Goal: Complete application form

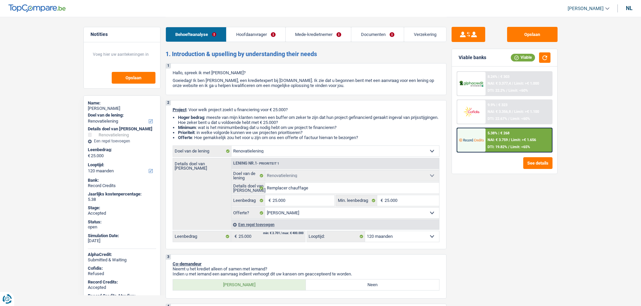
select select "renovation"
select select "120"
select select "renovation"
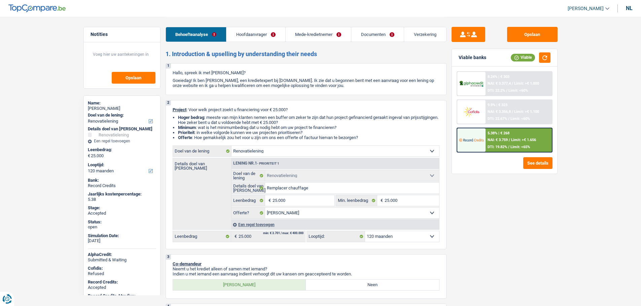
select select "yes"
select select "120"
select select "worker"
select select "netSalary"
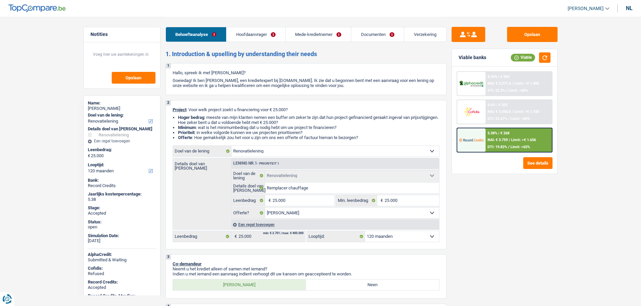
select select "familyAllowances"
select select "netSalary"
select select "ownerWithMortgage"
select select "mortgage"
select select "300"
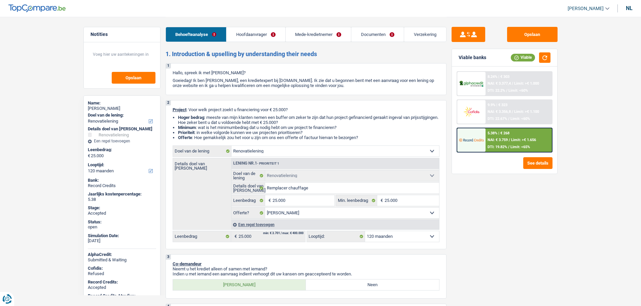
select select "mortgage"
select select "300"
select select "renovation"
select select "yes"
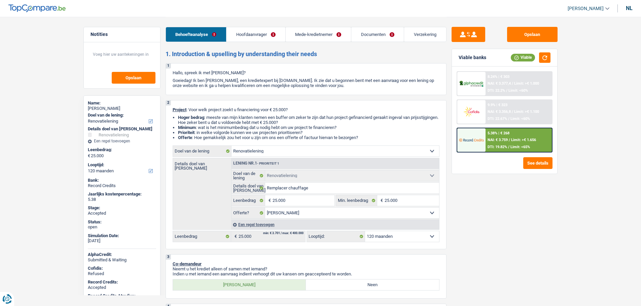
select select "120"
click at [581, 12] on link "[PERSON_NAME]" at bounding box center [585, 8] width 47 height 11
click at [577, 62] on button "SO" at bounding box center [577, 61] width 53 height 13
select select "applicant"
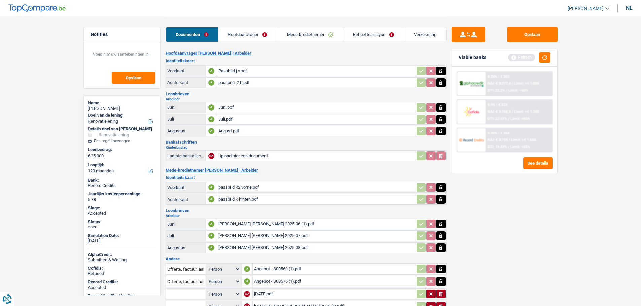
click at [630, 8] on div "nl" at bounding box center [629, 8] width 7 height 6
type input "Devis, facture, offre, bon de commande"
type input "Carte bancaire"
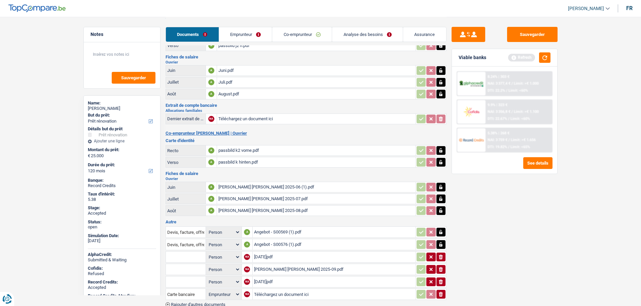
scroll to position [77, 0]
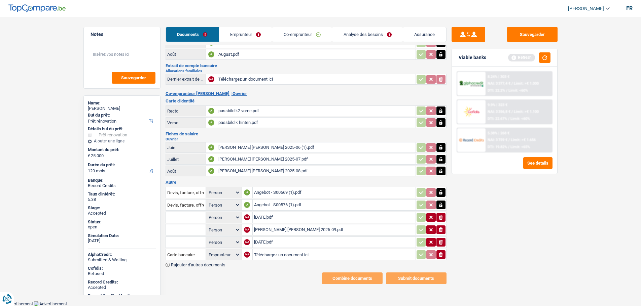
click at [577, 7] on span "[PERSON_NAME]" at bounding box center [586, 9] width 36 height 6
click at [568, 21] on button "ADMIN" at bounding box center [574, 20] width 60 height 13
select select "renovation"
select select "yes"
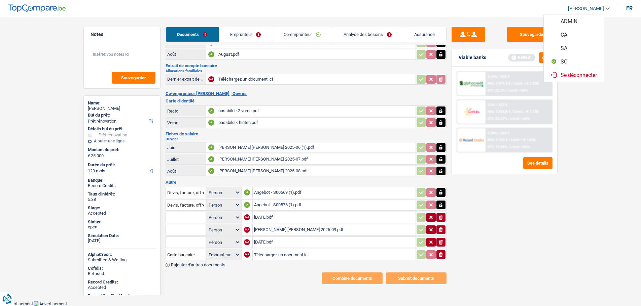
select select "120"
select select "worker"
select select "netSalary"
select select "familyAllowances"
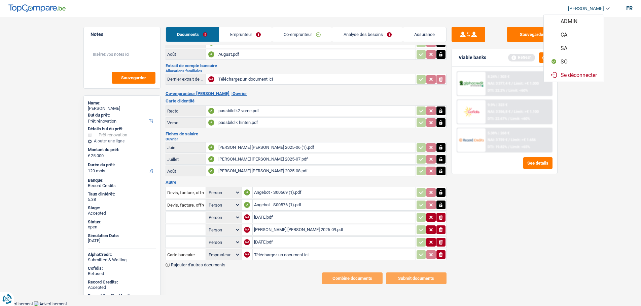
select select "netSalary"
select select "ownerWithMortgage"
select select "mortgage"
select select "300"
select select "mortgage"
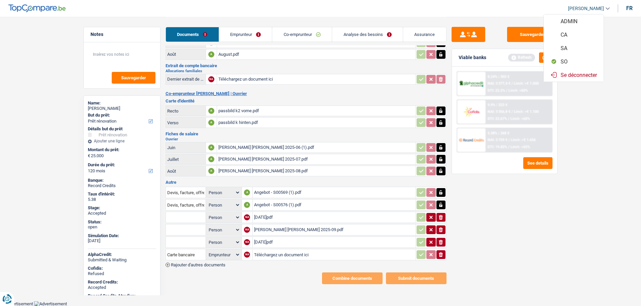
select select "300"
select select "renovation"
select select "yes"
select select "120"
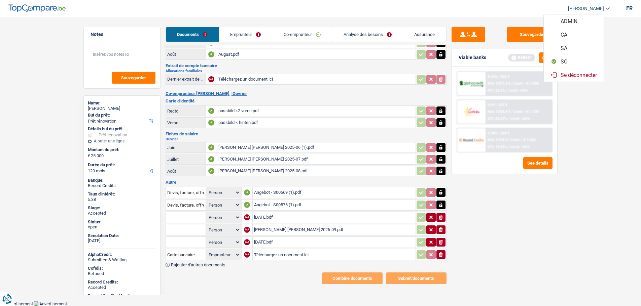
select select "applicant"
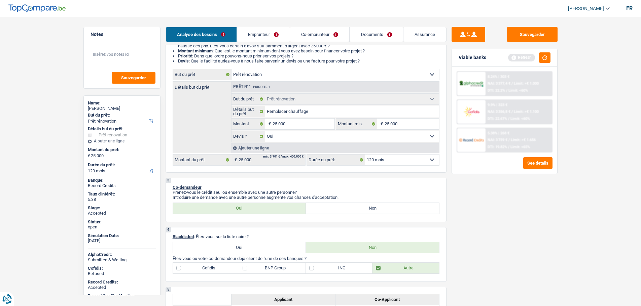
click at [367, 33] on link "Documents" at bounding box center [376, 34] width 53 height 14
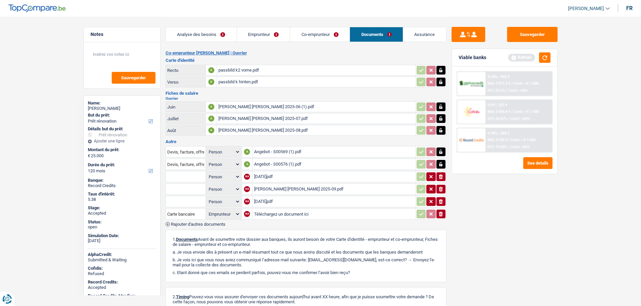
scroll to position [178, 0]
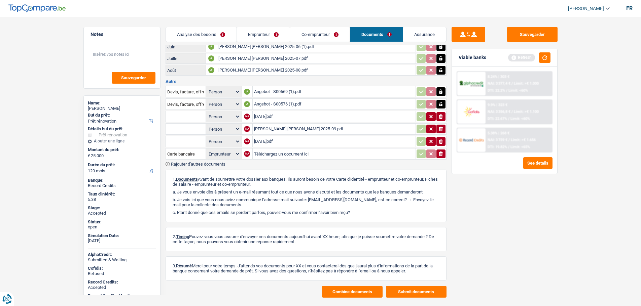
click at [339, 289] on button "Combine documents" at bounding box center [352, 292] width 61 height 12
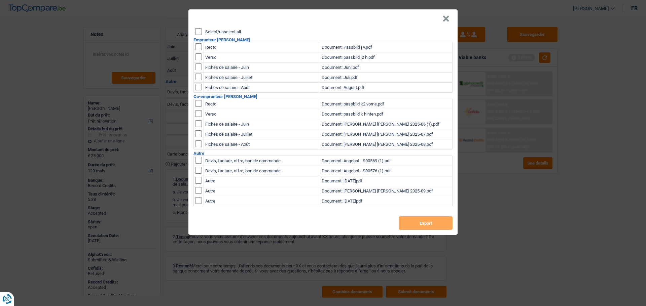
click at [222, 35] on div "Select/unselect all Emprunteur [PERSON_NAME] Recto Document: Passbild j v.pdf V…" at bounding box center [322, 131] width 269 height 207
click at [218, 30] on label "Select/unselect all" at bounding box center [223, 32] width 36 height 4
click at [202, 30] on input "Select/unselect all" at bounding box center [198, 31] width 7 height 7
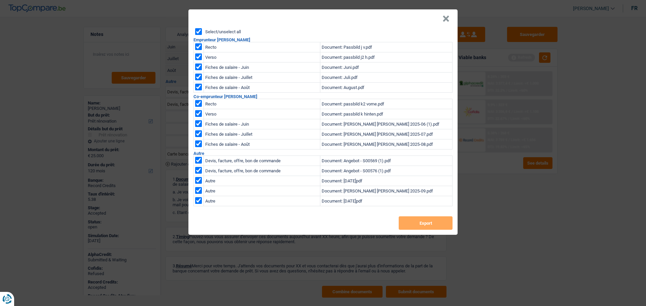
checkbox input "true"
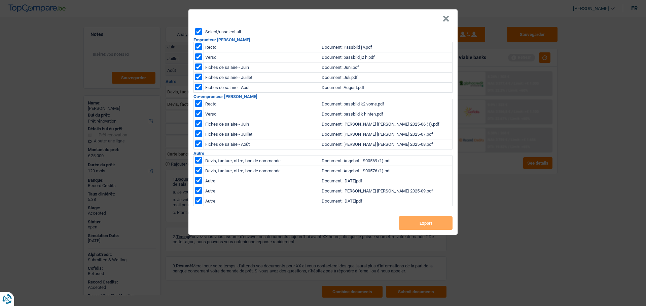
checkbox input "true"
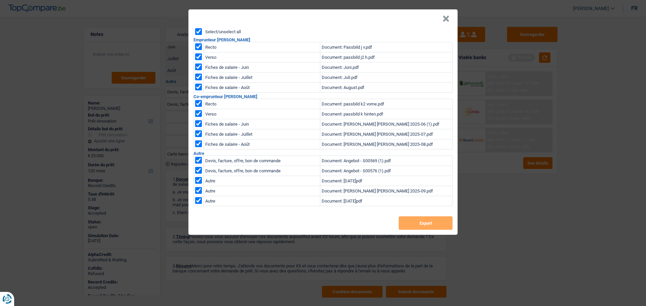
checkbox input "true"
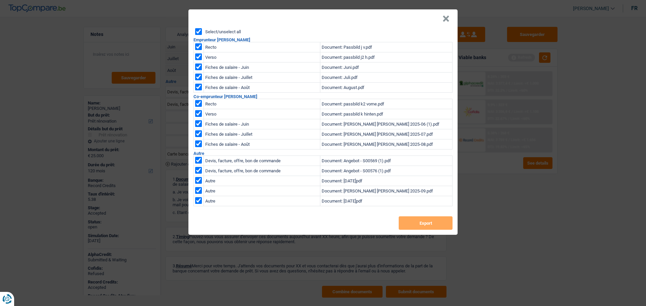
checkbox input "true"
click at [423, 223] on button "Export" at bounding box center [426, 223] width 54 height 13
click at [445, 19] on button "×" at bounding box center [445, 18] width 7 height 7
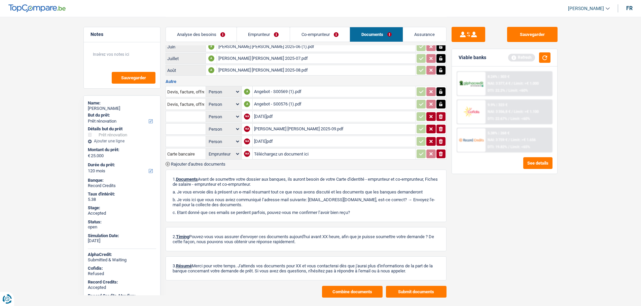
click at [208, 33] on link "Analyse des besoins" at bounding box center [201, 34] width 71 height 14
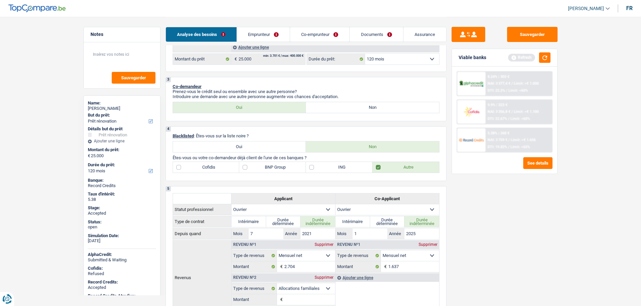
click at [573, 9] on span "[PERSON_NAME]" at bounding box center [586, 9] width 36 height 6
click at [564, 60] on button "SO" at bounding box center [574, 61] width 60 height 13
select select "applicant"
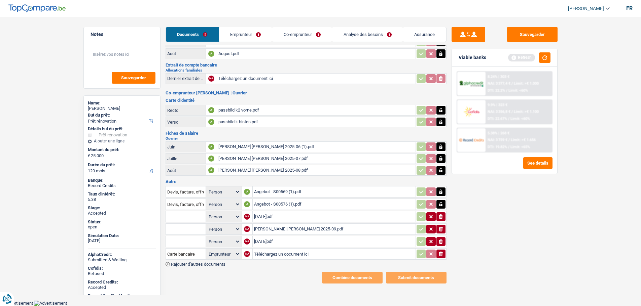
scroll to position [77, 0]
click at [344, 32] on link "Analyse des besoins" at bounding box center [367, 34] width 71 height 14
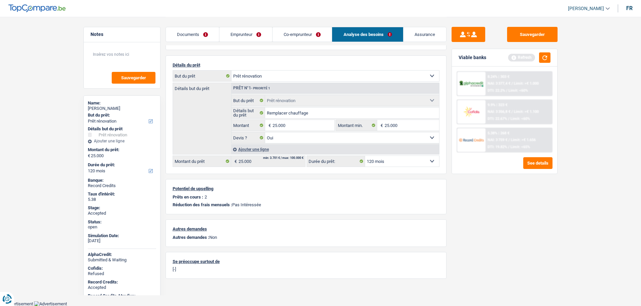
click at [415, 31] on link "Assurance" at bounding box center [424, 34] width 43 height 14
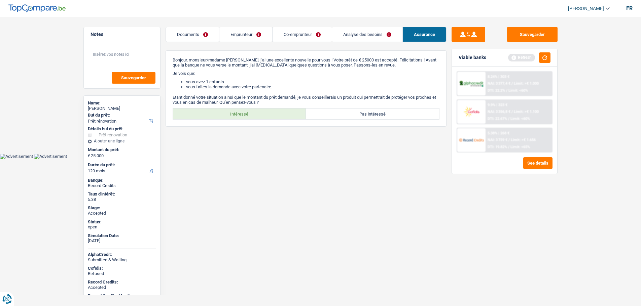
scroll to position [0, 0]
click at [241, 111] on label "Intéressé" at bounding box center [241, 114] width 133 height 11
click at [241, 111] on input "Intéressé" at bounding box center [241, 114] width 133 height 11
radio input "true"
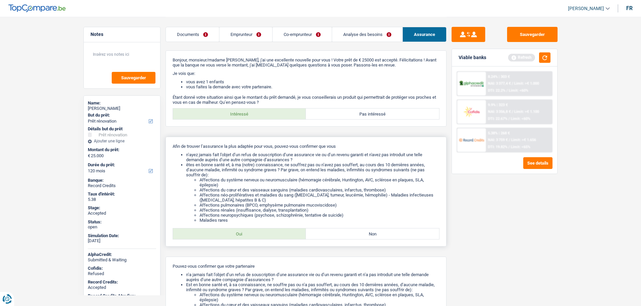
click at [232, 231] on label "Oui" at bounding box center [239, 234] width 133 height 11
click at [232, 231] on input "Oui" at bounding box center [239, 234] width 133 height 11
radio input "true"
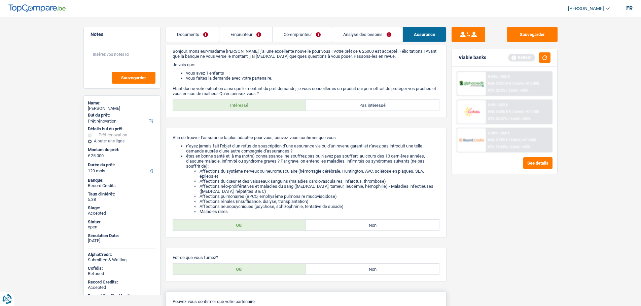
scroll to position [101, 0]
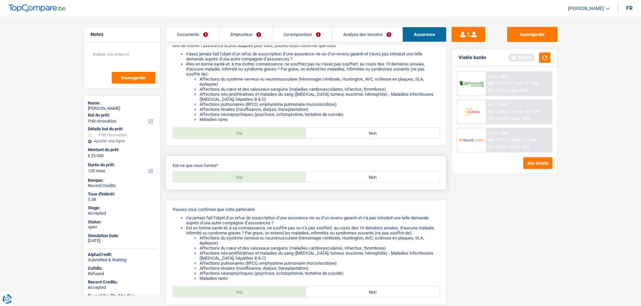
click at [237, 176] on label "Oui" at bounding box center [239, 177] width 133 height 11
click at [237, 176] on input "Oui" at bounding box center [239, 177] width 133 height 11
radio input "true"
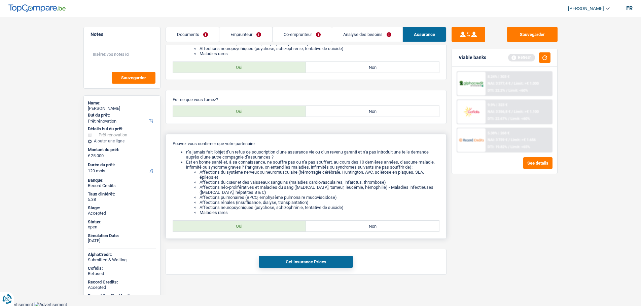
scroll to position [168, 0]
click at [275, 225] on label "Oui" at bounding box center [239, 225] width 133 height 11
click at [275, 225] on input "Oui" at bounding box center [239, 225] width 133 height 11
radio input "true"
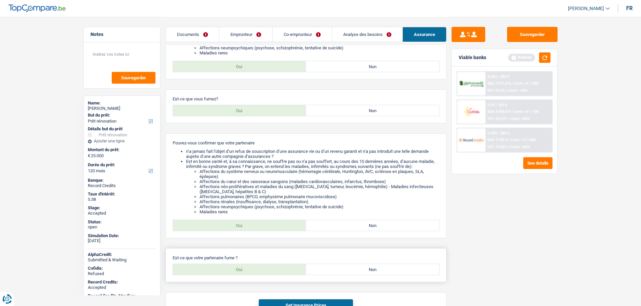
click at [262, 271] on label "Oui" at bounding box center [239, 269] width 133 height 11
click at [262, 271] on input "Oui" at bounding box center [239, 269] width 133 height 11
radio input "true"
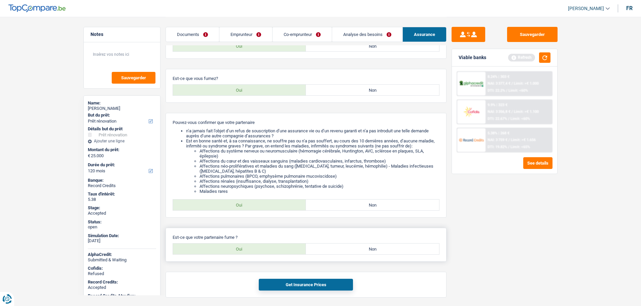
scroll to position [212, 0]
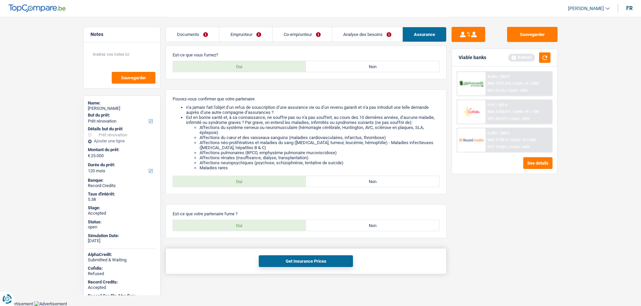
click at [298, 259] on button "Get Insurance Prices" at bounding box center [306, 262] width 94 height 12
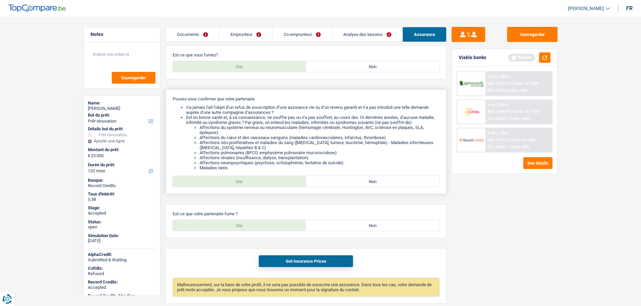
scroll to position [111, 0]
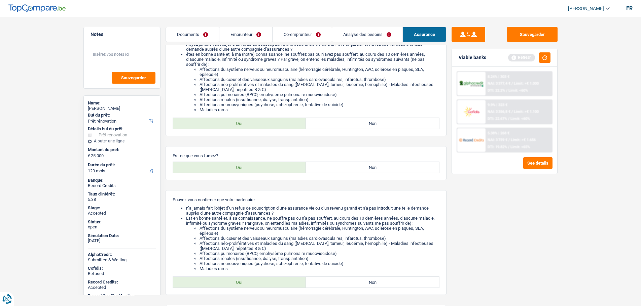
click at [100, 108] on div "[PERSON_NAME]" at bounding box center [122, 108] width 68 height 5
copy div "[PERSON_NAME]"
drag, startPoint x: 256, startPoint y: 34, endPoint x: 277, endPoint y: 39, distance: 21.8
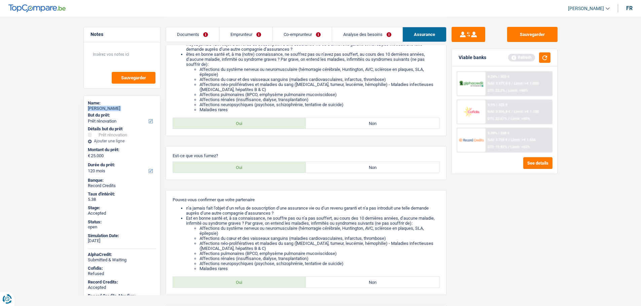
click at [256, 34] on link "Emprunteur" at bounding box center [245, 34] width 53 height 14
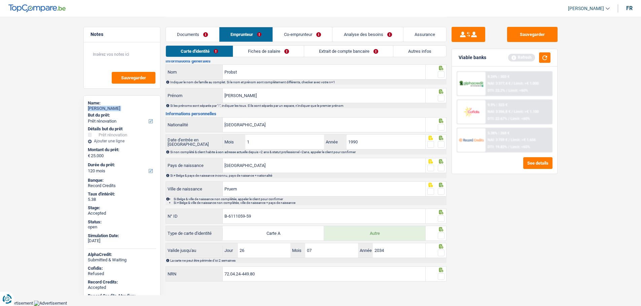
scroll to position [18, 0]
click at [413, 51] on link "Autres infos" at bounding box center [419, 51] width 53 height 11
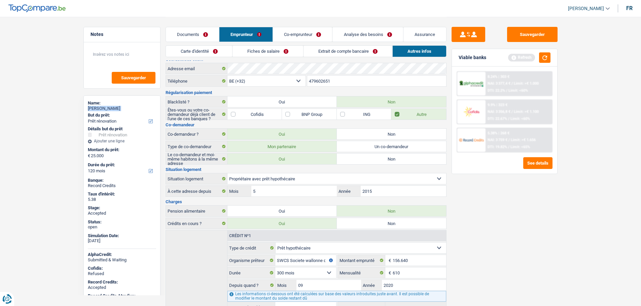
scroll to position [0, 0]
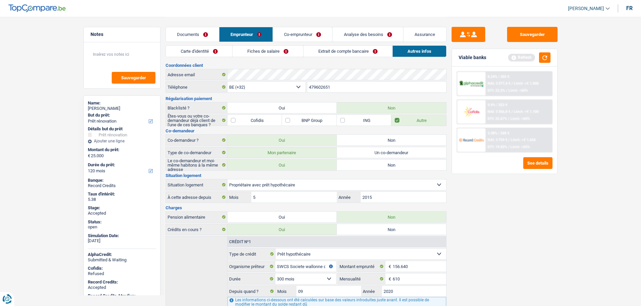
click at [333, 88] on input "479602651" at bounding box center [376, 87] width 139 height 11
click at [343, 93] on div "479602651 Téléphone" at bounding box center [376, 87] width 141 height 12
click at [291, 35] on link "Co-emprunteur" at bounding box center [302, 34] width 59 height 14
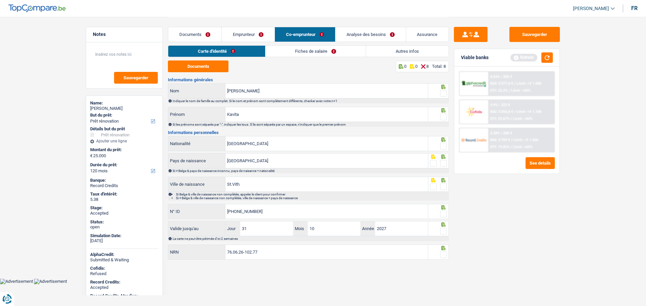
click at [392, 50] on link "Autres infos" at bounding box center [407, 51] width 82 height 11
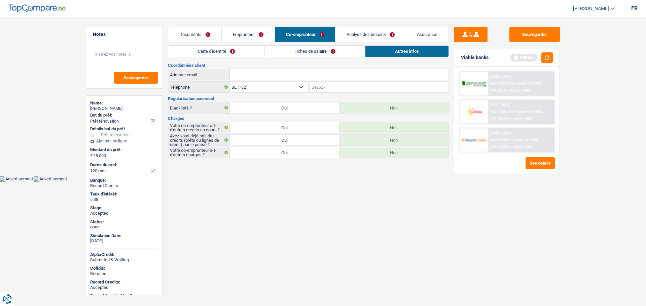
click at [333, 87] on input "Téléphone" at bounding box center [379, 87] width 139 height 11
paste input "+32 496 6"
drag, startPoint x: 334, startPoint y: 85, endPoint x: 283, endPoint y: 88, distance: 50.6
click at [283, 88] on div "BE (+32) LU (+352) Sélectionner une option Téléphone +32 496 6 Téléphone N'util…" at bounding box center [308, 87] width 281 height 12
click at [323, 84] on input "+32 496 6" at bounding box center [379, 87] width 139 height 11
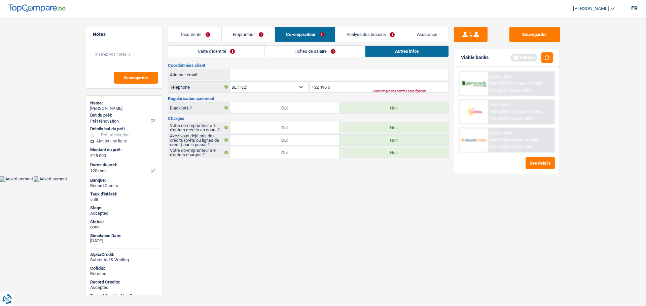
click at [323, 84] on input "+32 496 6" at bounding box center [379, 87] width 139 height 11
type input "496658386"
click at [518, 37] on button "Sauvegarder" at bounding box center [534, 34] width 50 height 15
click at [189, 36] on link "Documents" at bounding box center [194, 34] width 53 height 14
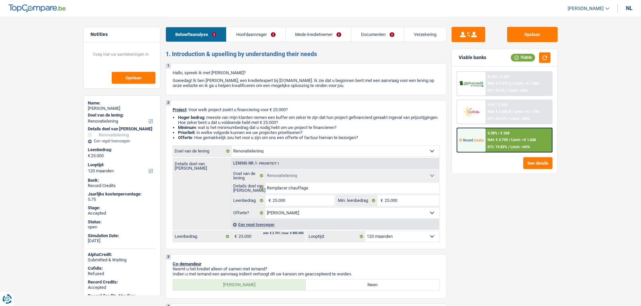
select select "renovation"
select select "120"
select select "renovation"
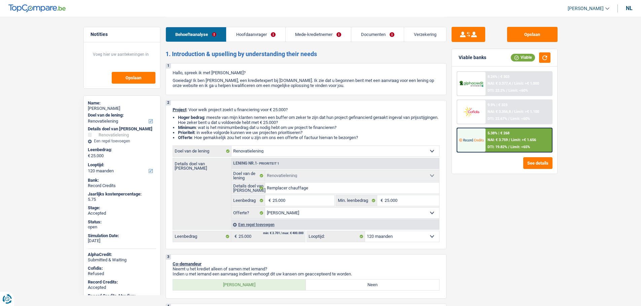
select select "yes"
select select "120"
select select "worker"
select select "netSalary"
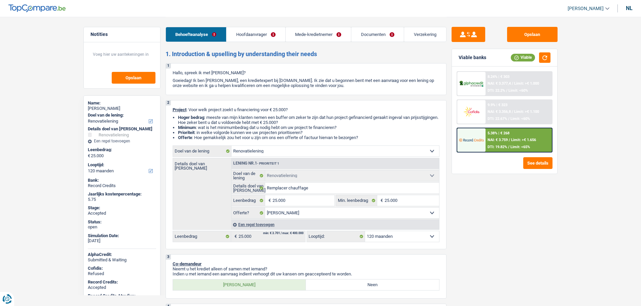
select select "familyAllowances"
select select "netSalary"
select select "ownerWithMortgage"
select select "mortgage"
select select "300"
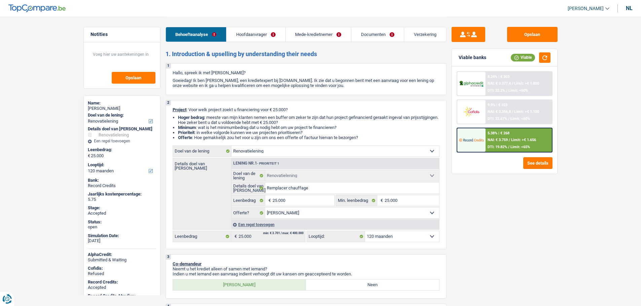
select select "mortgage"
select select "300"
select select "renovation"
select select "yes"
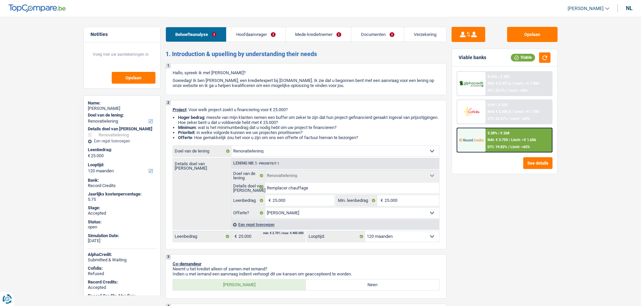
select select "120"
select select "32"
click at [365, 35] on link "Documenten" at bounding box center [377, 34] width 52 height 14
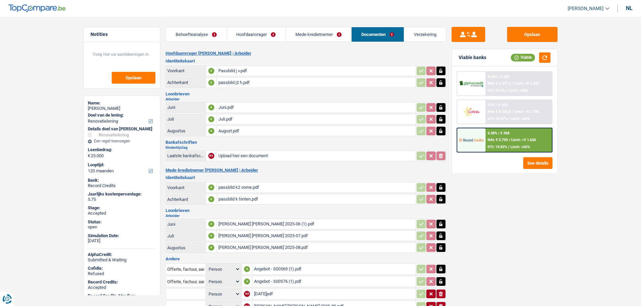
click at [312, 33] on link "Mede-kredietnemer" at bounding box center [319, 34] width 66 height 14
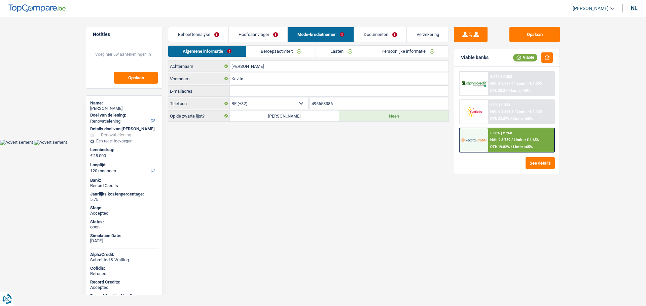
click at [385, 49] on link "Persoonlijke informatie" at bounding box center [408, 51] width 82 height 11
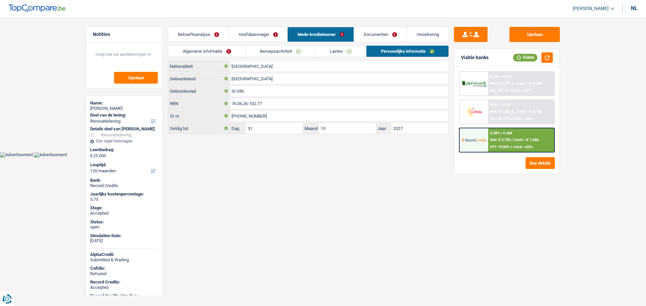
click at [211, 52] on link "Algemene informatie" at bounding box center [206, 51] width 77 height 11
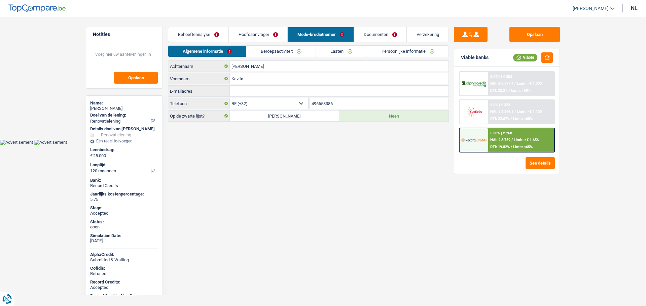
click at [243, 34] on link "Hoofdaanvrager" at bounding box center [258, 34] width 59 height 14
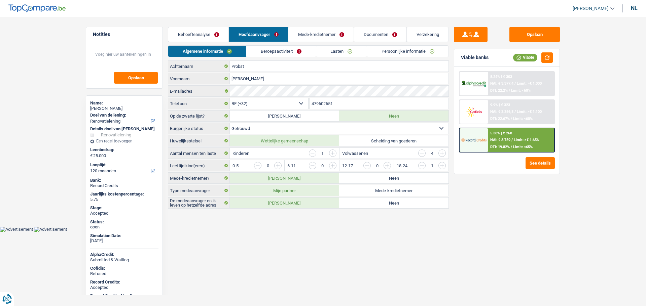
click at [184, 33] on link "Behoefteanalyse" at bounding box center [198, 34] width 60 height 14
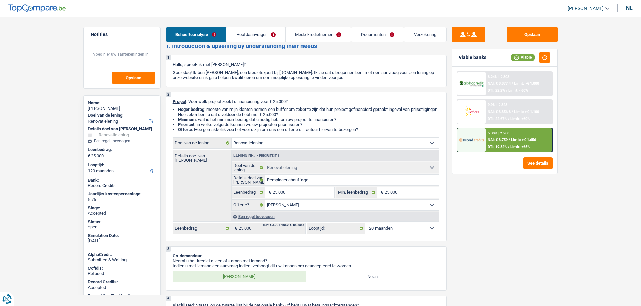
scroll to position [34, 0]
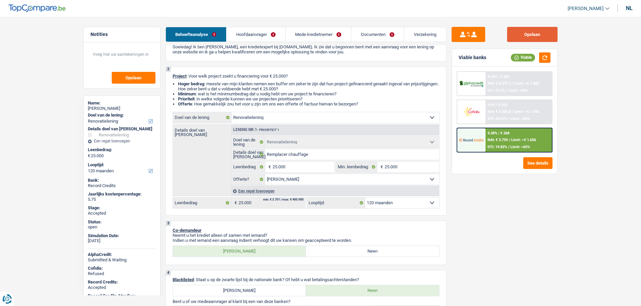
click at [534, 29] on button "Opslaan" at bounding box center [532, 34] width 50 height 15
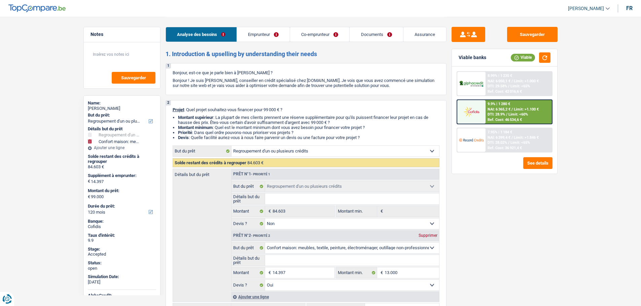
select select "refinancing"
select select "household"
select select "120"
select select "refinancing"
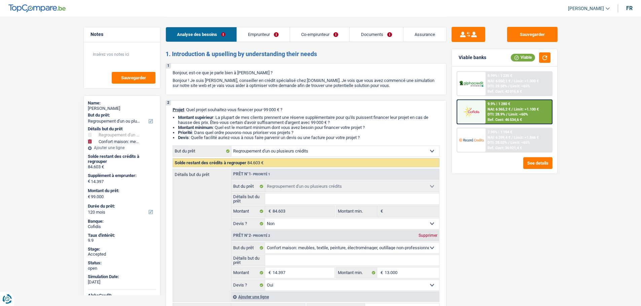
select select "refinancing"
select select "false"
select select "household"
select select "yes"
select select "120"
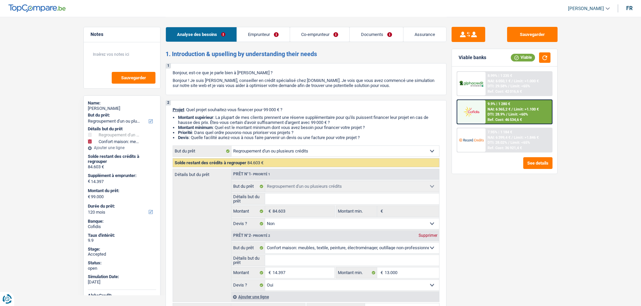
select select "publicEmployee"
select select "privateEmployee"
select select "familyAllowances"
select select "netSalary"
select select "mealVouchers"
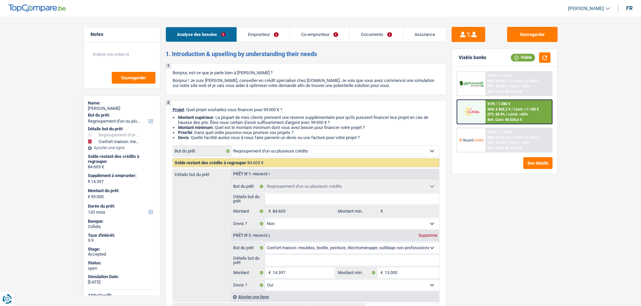
select select "netSalary"
select select "mealVouchers"
select select "ownerWithMortgage"
select select "mortgage"
select select "300"
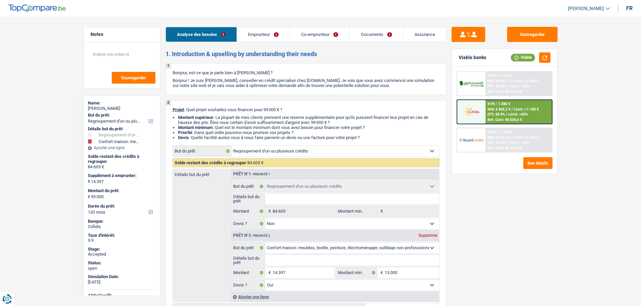
select select "carLoan"
select select "84"
select select "renovationLoan"
select select "120"
select select "renovationLoan"
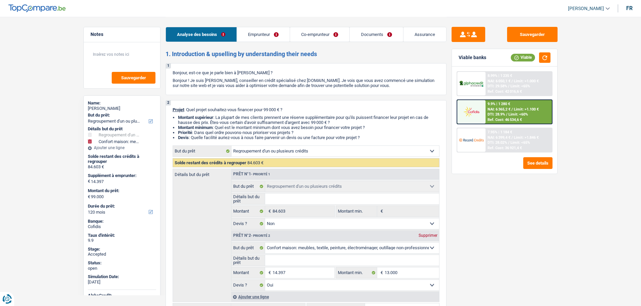
select select "120"
select select "cardOrCredit"
select select "creditConsolidation"
select select "84"
select select "refinancing"
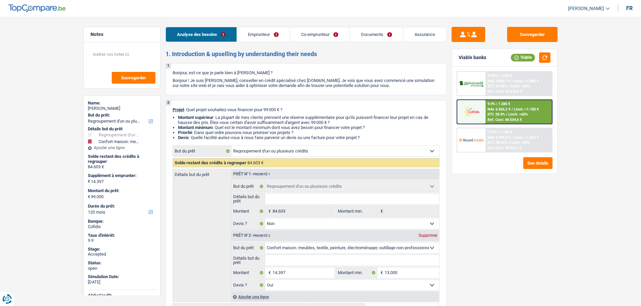
select select "refinancing"
select select "false"
select select "household"
select select "yes"
select select "120"
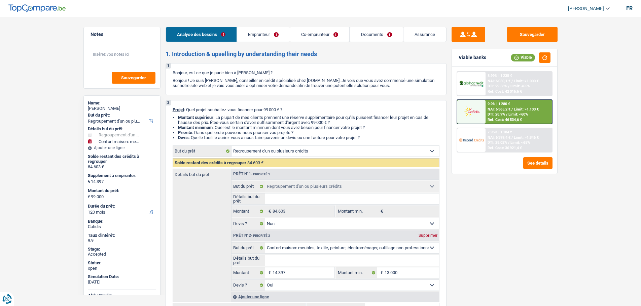
click at [587, 9] on span "[PERSON_NAME]" at bounding box center [586, 9] width 36 height 6
click at [570, 63] on button "SO" at bounding box center [574, 61] width 60 height 13
select select "applicant"
select select "refinancing"
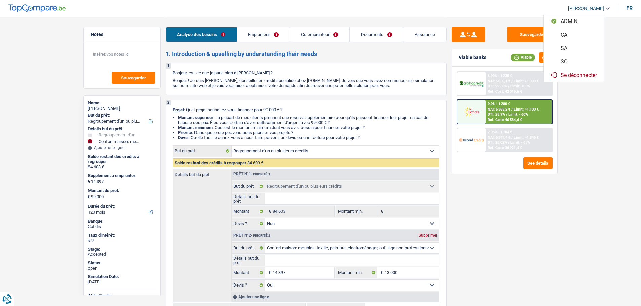
select select "false"
select select "household"
select select "yes"
select select "120"
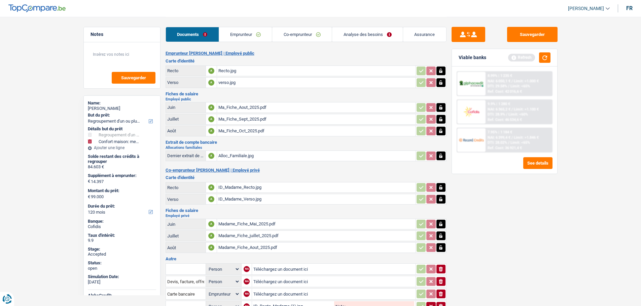
click at [280, 32] on link "Co-emprunteur" at bounding box center [302, 34] width 60 height 14
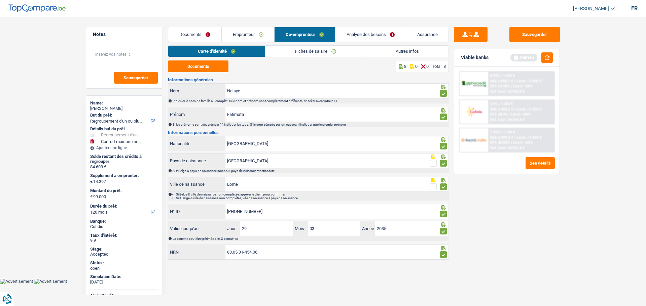
click at [354, 32] on link "Analyse des besoins" at bounding box center [370, 34] width 70 height 14
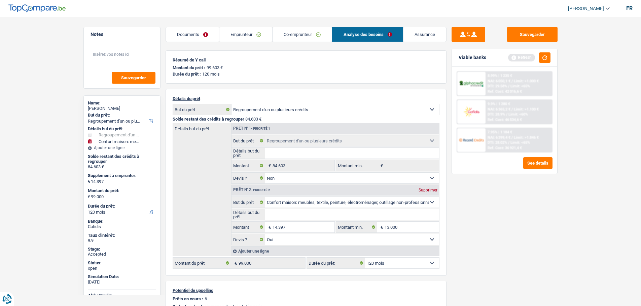
click at [247, 34] on link "Emprunteur" at bounding box center [245, 34] width 53 height 14
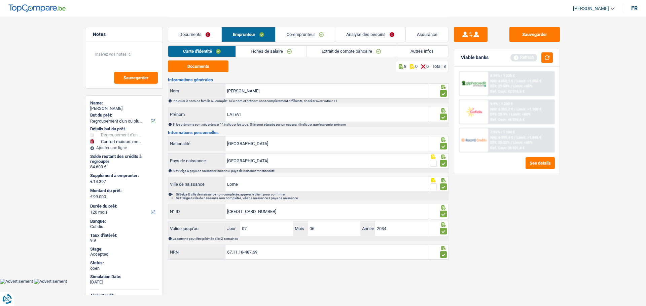
click at [415, 50] on link "Autres infos" at bounding box center [422, 51] width 53 height 11
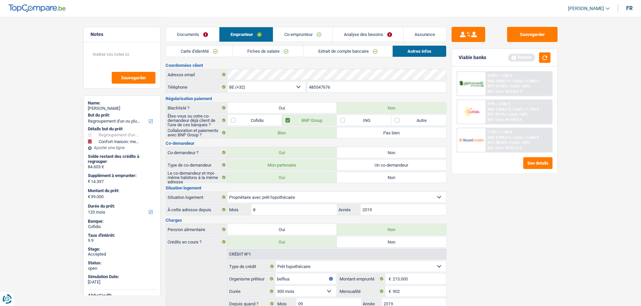
click at [351, 34] on link "Analyse des besoins" at bounding box center [368, 34] width 70 height 14
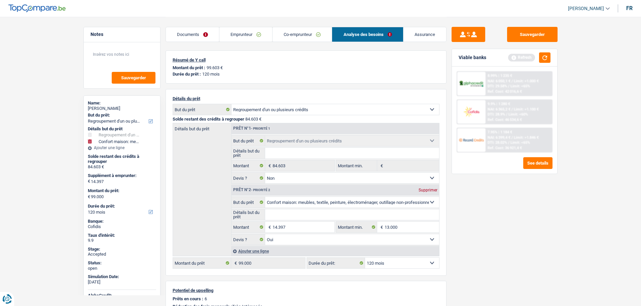
click at [423, 30] on link "Assurance" at bounding box center [424, 34] width 43 height 14
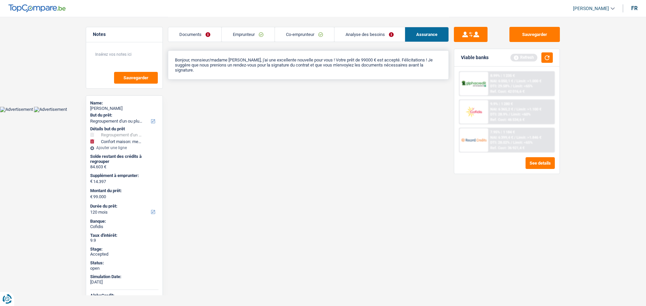
drag, startPoint x: 180, startPoint y: 59, endPoint x: 388, endPoint y: 74, distance: 208.1
click at [403, 71] on div "Bonjour, monsieur/madame LATEVI LAWSON, j'ai une excellente nouvelle pour vous …" at bounding box center [308, 64] width 281 height 29
click at [363, 74] on div "Bonjour, monsieur/madame LATEVI LAWSON, j'ai une excellente nouvelle pour vous …" at bounding box center [308, 64] width 281 height 29
click at [242, 31] on link "Emprunteur" at bounding box center [248, 34] width 53 height 14
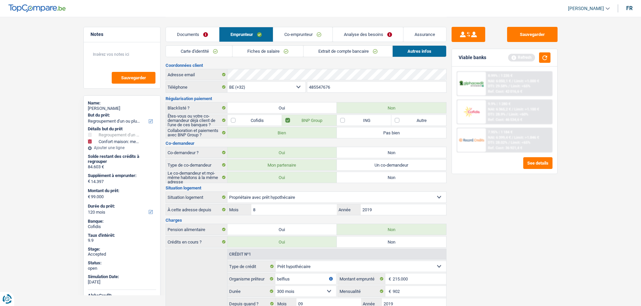
click at [263, 51] on link "Fiches de salaire" at bounding box center [267, 51] width 71 height 11
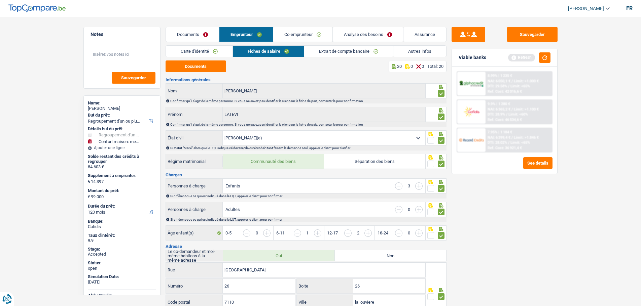
click at [316, 54] on link "Extrait de compte bancaire" at bounding box center [348, 51] width 89 height 11
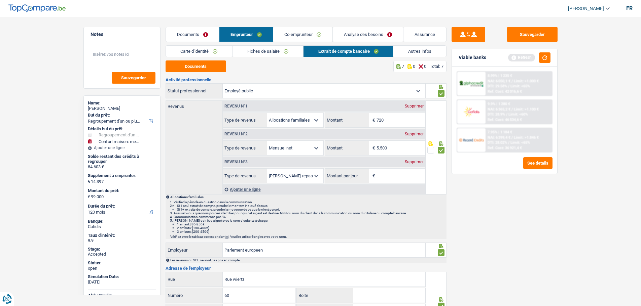
click at [292, 35] on link "Co-emprunteur" at bounding box center [302, 34] width 59 height 14
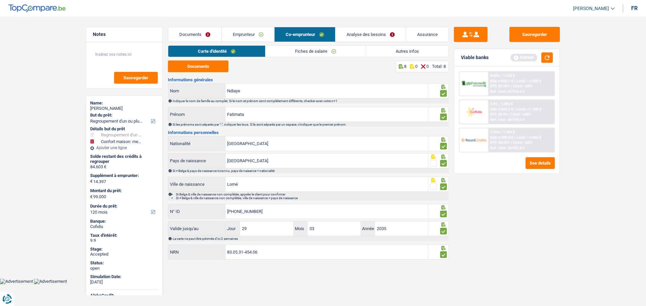
click at [288, 53] on link "Fiches de salaire" at bounding box center [315, 51] width 100 height 11
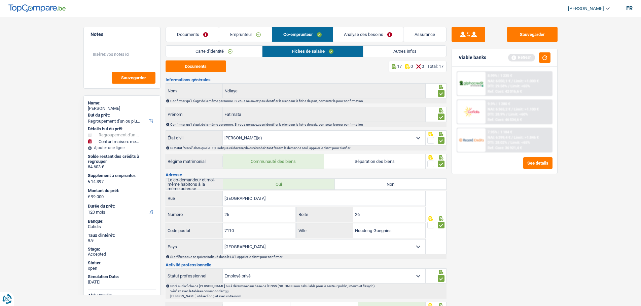
click at [239, 36] on link "Emprunteur" at bounding box center [245, 34] width 53 height 14
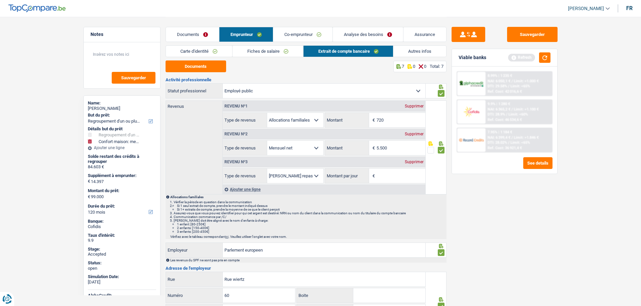
click at [270, 56] on link "Fiches de salaire" at bounding box center [267, 51] width 71 height 11
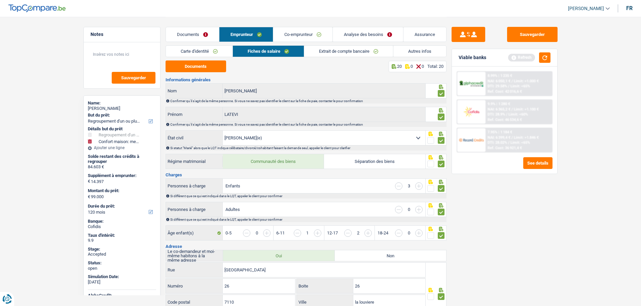
click at [189, 31] on link "Documents" at bounding box center [192, 34] width 53 height 14
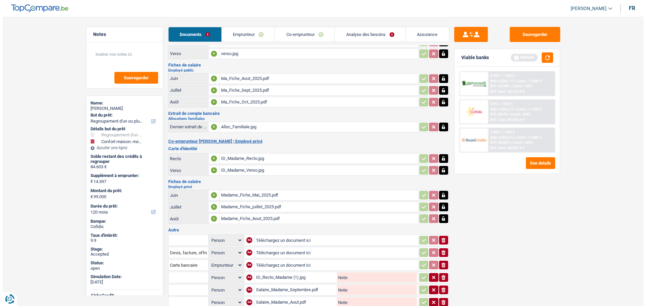
scroll to position [89, 0]
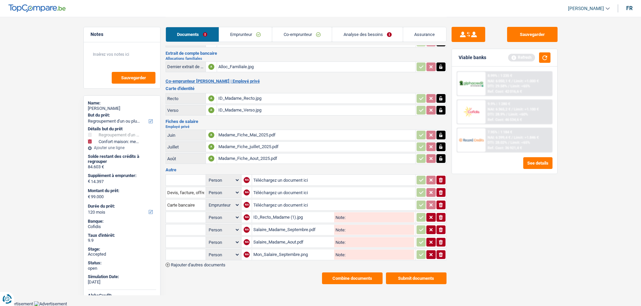
click at [362, 277] on button "Combine documents" at bounding box center [352, 279] width 61 height 12
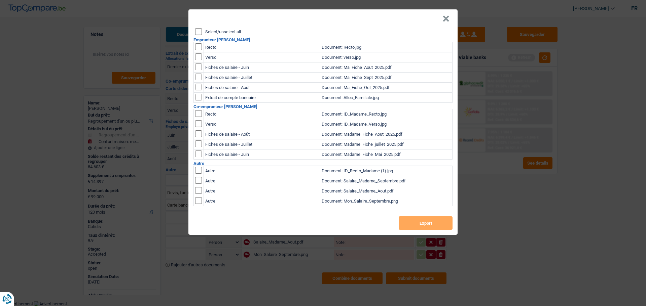
click at [217, 32] on label "Select/unselect all" at bounding box center [223, 32] width 36 height 4
click at [202, 32] on input "Select/unselect all" at bounding box center [198, 31] width 7 height 7
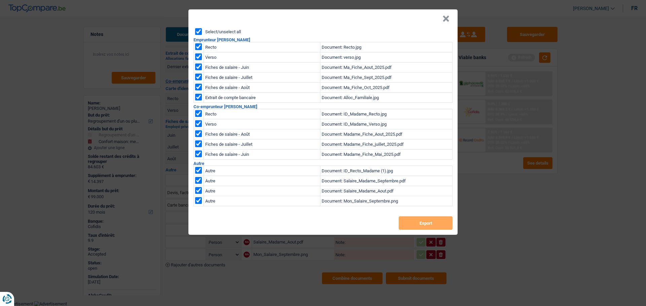
checkbox input "true"
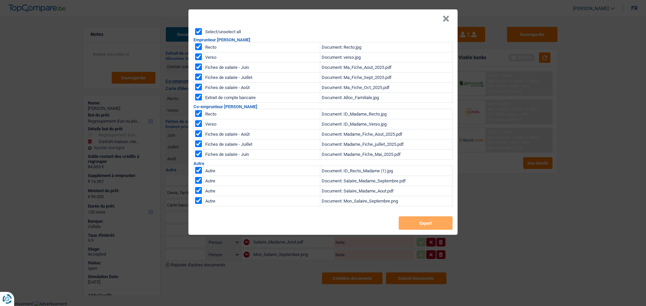
checkbox input "true"
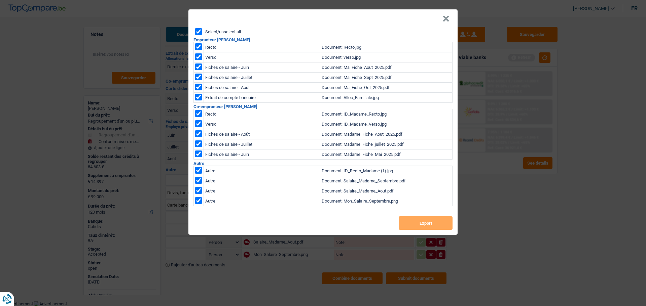
checkbox input "true"
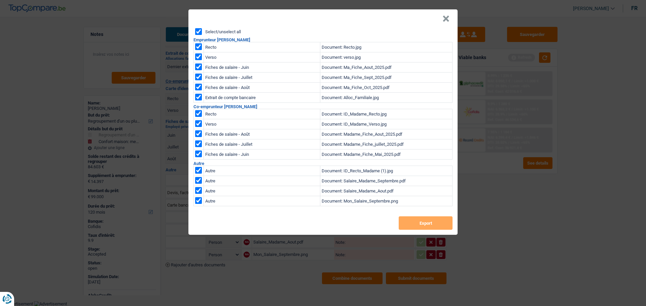
checkbox input "true"
click at [427, 223] on button "Export" at bounding box center [426, 223] width 54 height 13
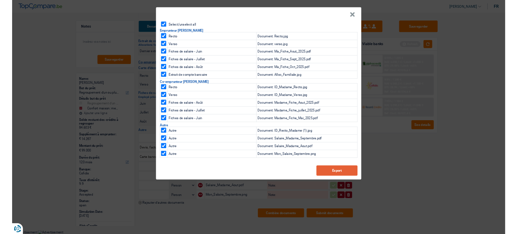
scroll to position [82, 0]
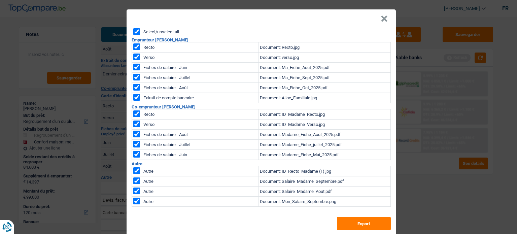
click at [383, 17] on button "×" at bounding box center [383, 18] width 7 height 7
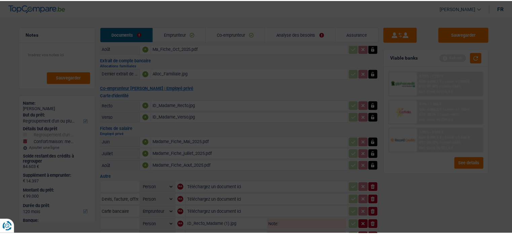
scroll to position [155, 0]
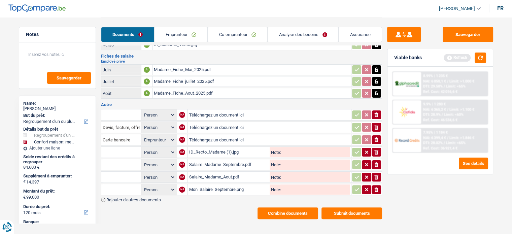
click at [459, 9] on span "[PERSON_NAME]" at bounding box center [457, 9] width 36 height 6
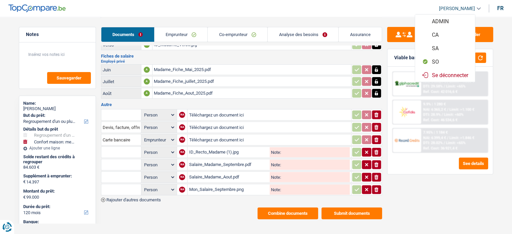
click at [445, 61] on button "SO" at bounding box center [445, 61] width 60 height 13
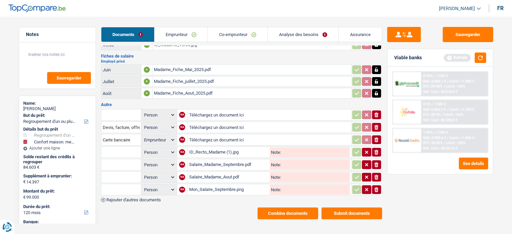
click at [290, 36] on link "Analyse des besoins" at bounding box center [302, 34] width 71 height 14
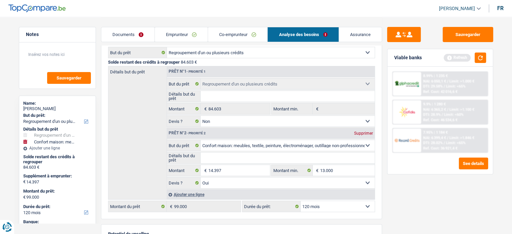
scroll to position [0, 0]
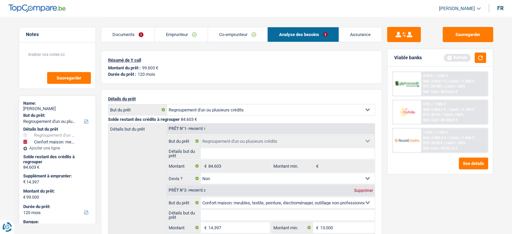
click at [179, 37] on link "Emprunteur" at bounding box center [181, 34] width 53 height 14
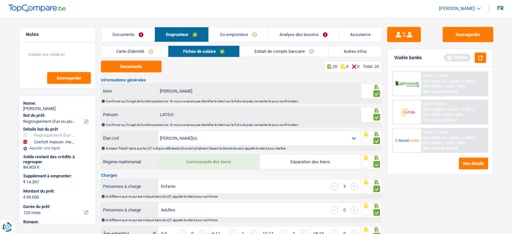
click at [350, 47] on link "Autres infos" at bounding box center [355, 51] width 53 height 11
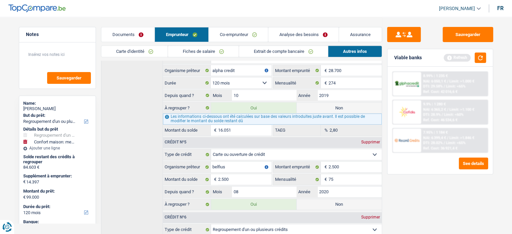
scroll to position [485, 0]
click at [304, 40] on link "Analyse des besoins" at bounding box center [303, 34] width 70 height 14
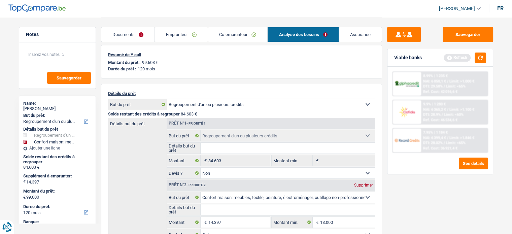
scroll to position [5, 0]
click at [175, 32] on link "Emprunteur" at bounding box center [181, 34] width 53 height 14
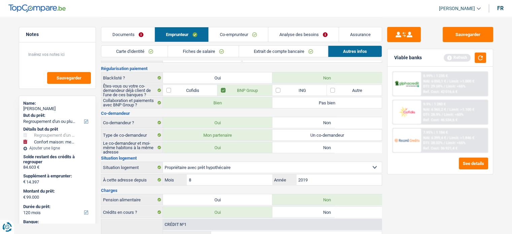
scroll to position [0, 0]
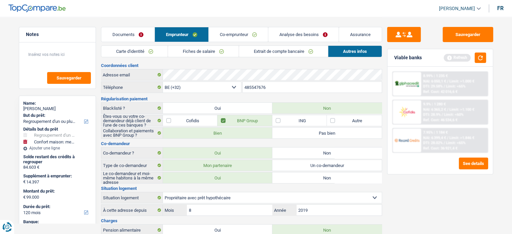
click at [292, 35] on link "Analyse des besoins" at bounding box center [303, 34] width 70 height 14
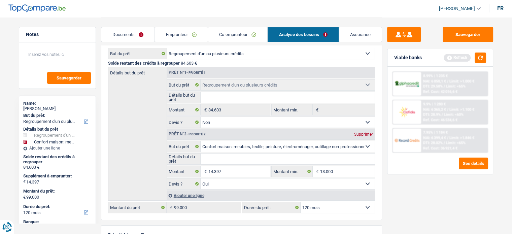
scroll to position [67, 0]
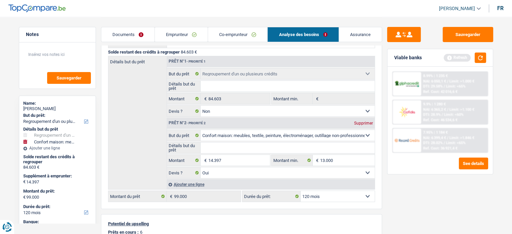
click at [186, 36] on link "Emprunteur" at bounding box center [181, 34] width 53 height 14
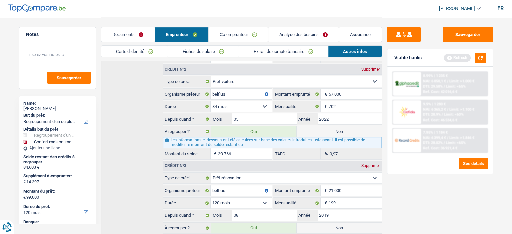
scroll to position [269, 0]
click at [47, 108] on div "LATEVI LAWSON" at bounding box center [57, 108] width 68 height 5
copy div "LATEVI LAWSON"
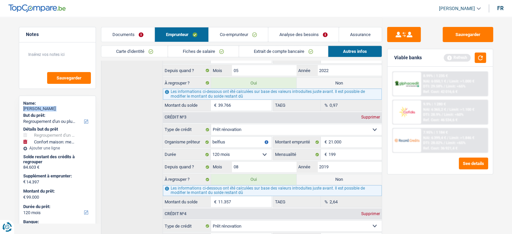
scroll to position [303, 0]
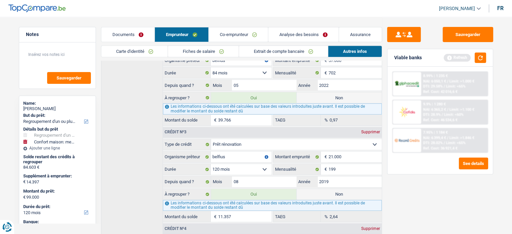
click at [249, 117] on input "39.766" at bounding box center [244, 120] width 53 height 11
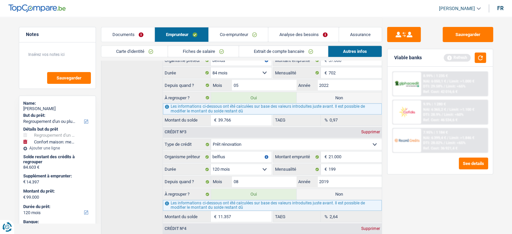
scroll to position [269, 0]
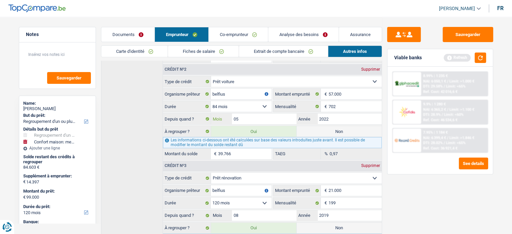
click at [249, 117] on input "05" at bounding box center [264, 118] width 64 height 11
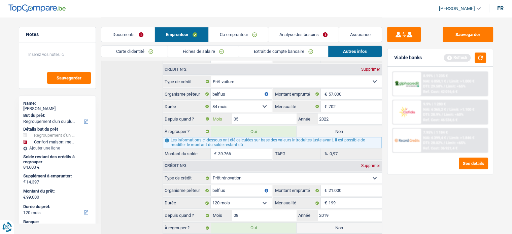
click at [249, 117] on input "05" at bounding box center [264, 118] width 64 height 11
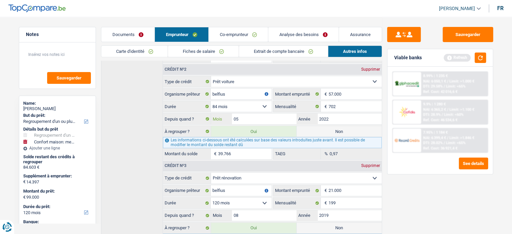
click at [249, 117] on input "05" at bounding box center [264, 118] width 64 height 11
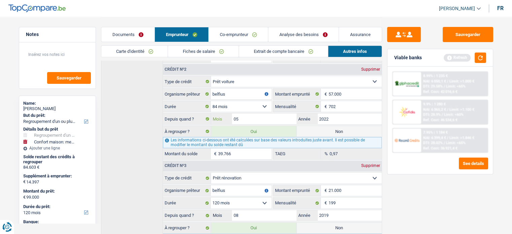
click at [249, 117] on input "05" at bounding box center [264, 118] width 64 height 11
type input "04"
type input "88.215"
select select "144"
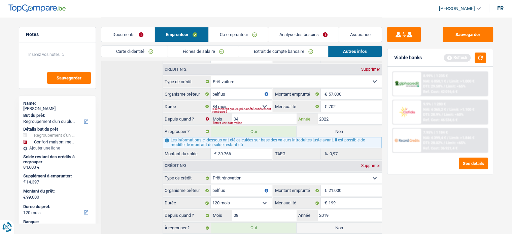
type input "28.981"
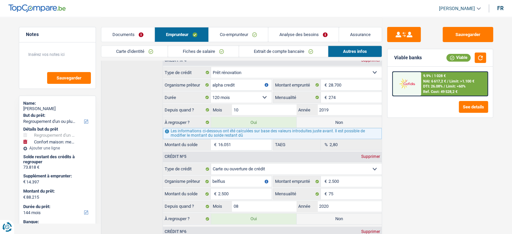
scroll to position [437, 0]
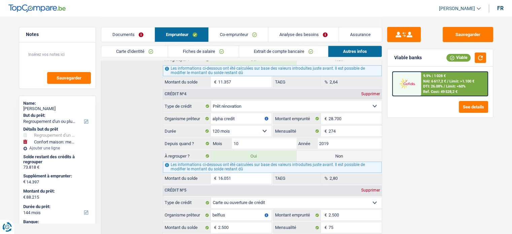
click at [240, 173] on input "16.051" at bounding box center [244, 178] width 53 height 11
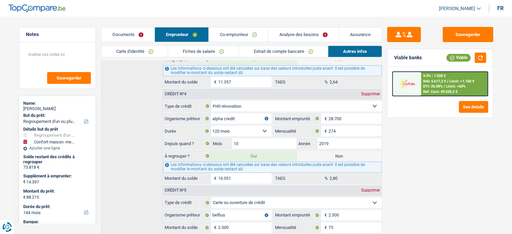
click at [240, 173] on input "16.051" at bounding box center [244, 178] width 53 height 11
click at [339, 125] on input "274" at bounding box center [354, 130] width 53 height 11
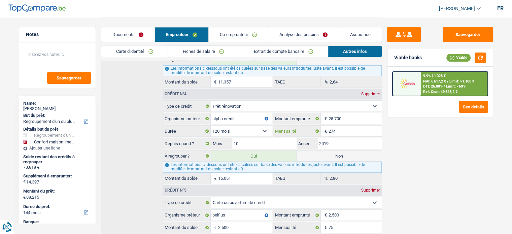
click at [339, 125] on input "274" at bounding box center [354, 130] width 53 height 11
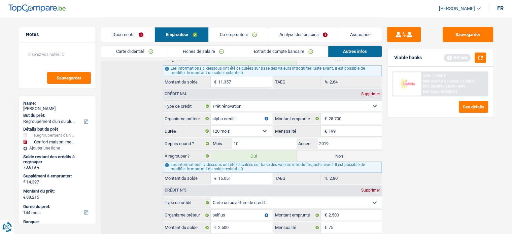
type input "199"
type input "82.442"
type input "10.278"
type input "0,00"
click at [150, 141] on div "Crédit nº1 Carte ou ouverture de crédit Prêt hypothécaire Vente à tempérament P…" at bounding box center [241, 89] width 281 height 555
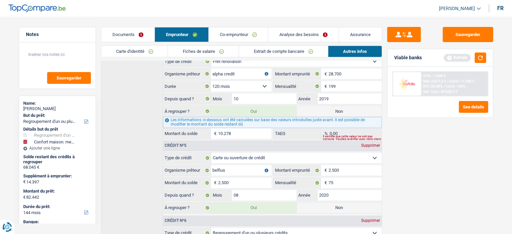
scroll to position [505, 0]
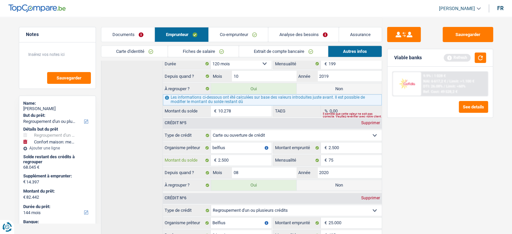
click at [238, 156] on input "2.500" at bounding box center [244, 160] width 53 height 11
click at [140, 154] on div "Crédit nº1 Carte ou ouverture de crédit Prêt hypothécaire Vente à tempérament P…" at bounding box center [241, 21] width 281 height 555
click at [242, 155] on input "2.500" at bounding box center [244, 160] width 53 height 11
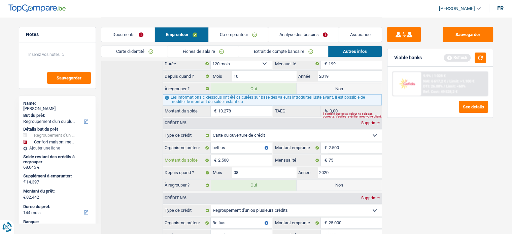
click at [242, 155] on input "2.500" at bounding box center [244, 160] width 53 height 11
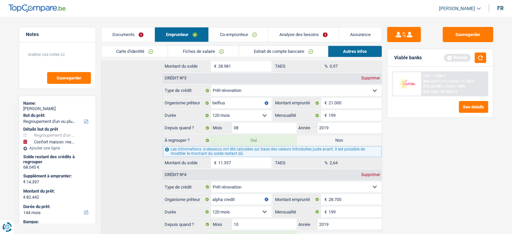
scroll to position [351, 0]
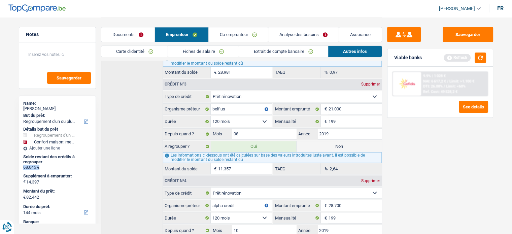
drag, startPoint x: 23, startPoint y: 166, endPoint x: 39, endPoint y: 168, distance: 16.6
click at [39, 168] on div "Name: LATEVI LAWSON But du prêt: Confort maison: meubles, textile, peinture, él…" at bounding box center [57, 223] width 77 height 255
click at [301, 31] on link "Analyse des besoins" at bounding box center [303, 34] width 70 height 14
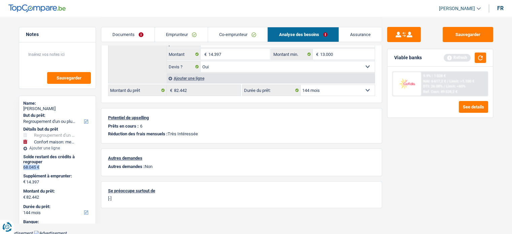
scroll to position [72, 0]
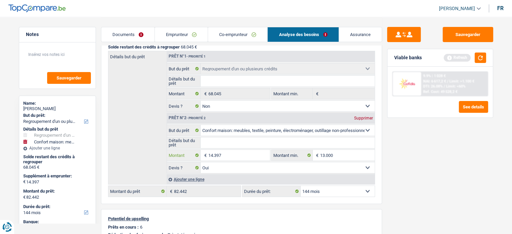
click at [227, 154] on input "14.397" at bounding box center [239, 155] width 62 height 11
click at [136, 142] on div "Détails but du prêt Prêt n°1 - Priorité 1 Confort maison: meubles, textile, pei…" at bounding box center [241, 118] width 267 height 134
click at [190, 32] on link "Emprunteur" at bounding box center [181, 34] width 53 height 14
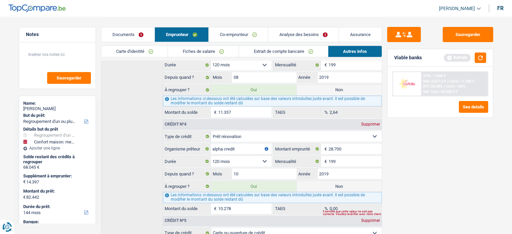
scroll to position [409, 0]
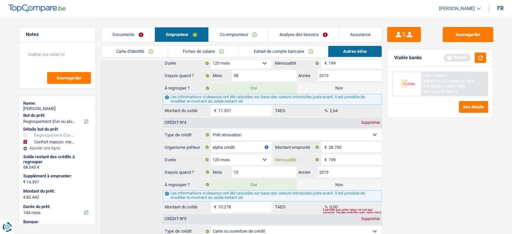
click at [343, 155] on input "199" at bounding box center [354, 159] width 53 height 11
type input "274"
click at [152, 154] on div "Crédit nº1 Carte ou ouverture de crédit Prêt hypothécaire Vente à tempérament P…" at bounding box center [241, 117] width 281 height 555
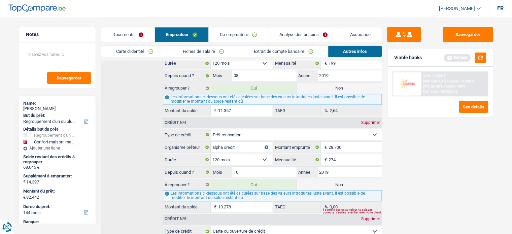
type input "84.602"
type input "12.438"
type input "2,80"
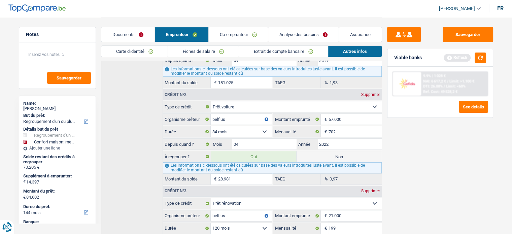
scroll to position [241, 0]
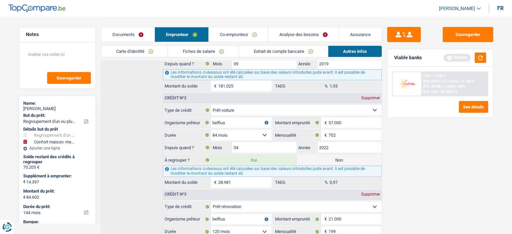
click at [299, 35] on link "Analyse des besoins" at bounding box center [303, 34] width 70 height 14
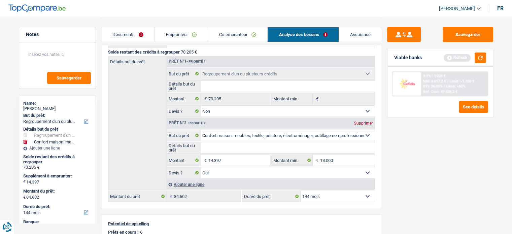
scroll to position [106, 0]
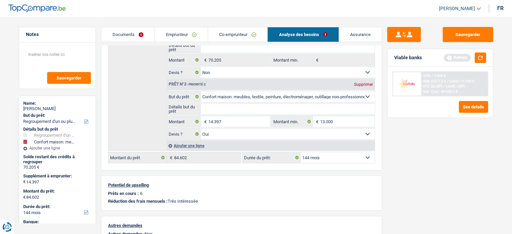
click at [326, 154] on select "12 mois 18 mois 24 mois 30 mois 36 mois 42 mois 48 mois 60 mois 72 mois 84 mois…" at bounding box center [337, 157] width 74 height 11
select select "120"
click at [300, 152] on select "12 mois 18 mois 24 mois 30 mois 36 mois 42 mois 48 mois 60 mois 72 mois 84 mois…" at bounding box center [337, 157] width 74 height 11
select select "120"
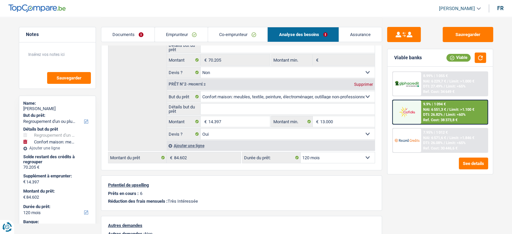
click at [182, 34] on link "Emprunteur" at bounding box center [181, 34] width 53 height 14
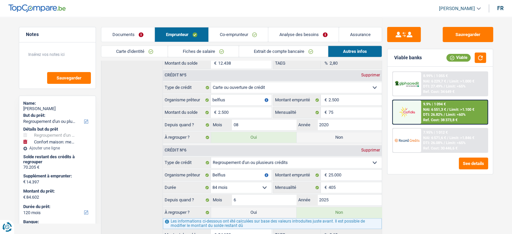
scroll to position [586, 0]
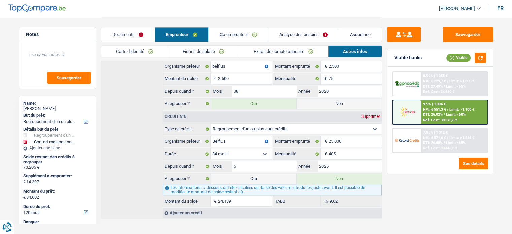
click at [179, 208] on div "Ajouter un crédit" at bounding box center [271, 213] width 219 height 10
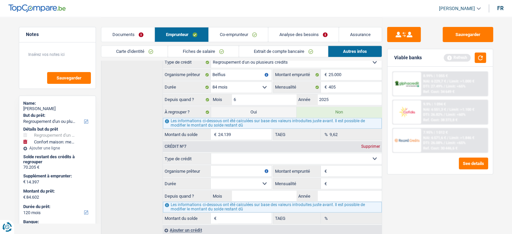
scroll to position [635, 0]
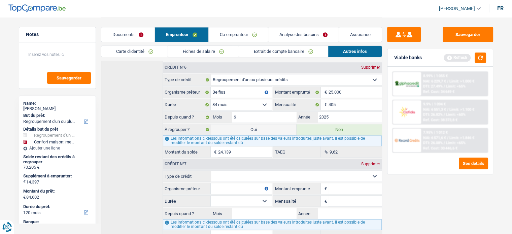
click at [347, 183] on input "Montant emprunté" at bounding box center [354, 188] width 53 height 11
click at [254, 171] on select "Carte ou ouverture de crédit Prêt hypothécaire Vente à tempérament Prêt à tempé…" at bounding box center [296, 176] width 171 height 11
select select "carLoan"
type input "0"
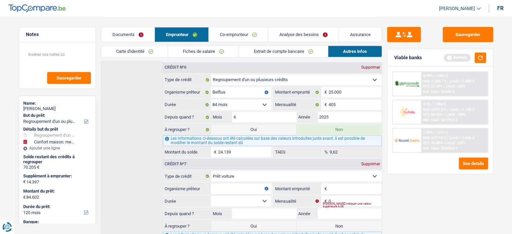
click at [222, 183] on input "Organisme prêteur" at bounding box center [241, 188] width 61 height 11
click at [342, 183] on input "Montant emprunté" at bounding box center [354, 188] width 53 height 11
click at [245, 195] on select "12 mois 18 mois 24 mois Sélectionner une option" at bounding box center [241, 200] width 61 height 11
click at [247, 208] on input "Mois" at bounding box center [264, 213] width 64 height 11
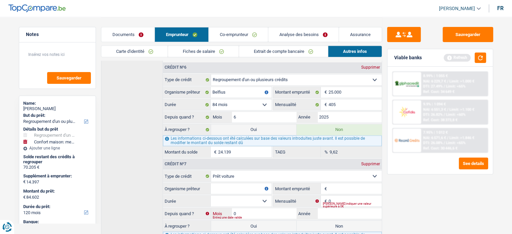
type input "08"
type input "2024"
click at [220, 183] on input "Organisme prêteur" at bounding box center [241, 188] width 61 height 11
type input "alpha credit"
click at [345, 183] on input "Montant emprunté" at bounding box center [354, 188] width 53 height 11
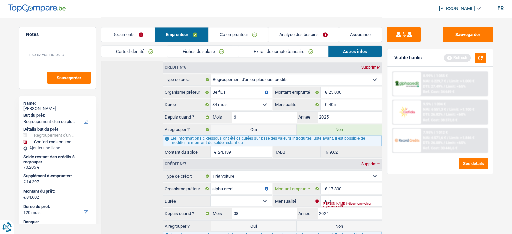
type input "17.800"
click at [234, 195] on select "12 mois 18 mois 24 mois 30 mois 36 mois 42 mois 48 mois 60 mois 72 mois 84 mois…" at bounding box center [241, 200] width 61 height 11
select select "84"
click at [211, 195] on select "12 mois 18 mois 24 mois 30 mois 36 mois 42 mois 48 mois 60 mois 72 mois 84 mois…" at bounding box center [241, 200] width 61 height 11
type input "1"
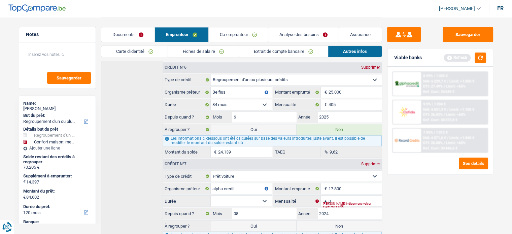
type input "0,00"
click at [349, 195] on input "0" at bounding box center [354, 200] width 53 height 11
type input "275"
type input "15.458"
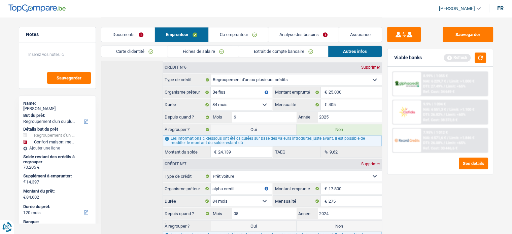
type input "8,00"
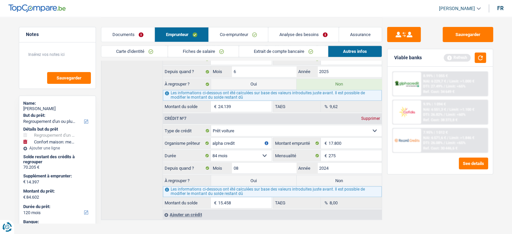
scroll to position [681, 0]
click at [261, 174] on label "Oui" at bounding box center [253, 179] width 85 height 11
click at [261, 174] on input "Oui" at bounding box center [253, 179] width 85 height 11
radio input "true"
type input "100.060"
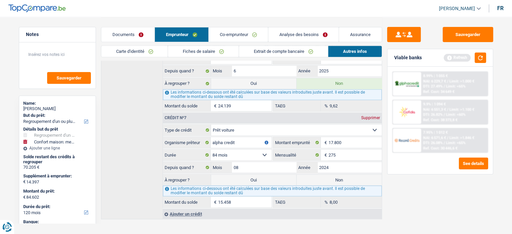
select select "144"
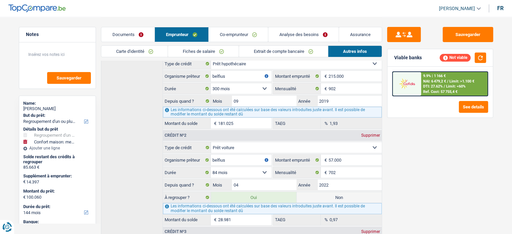
scroll to position [244, 0]
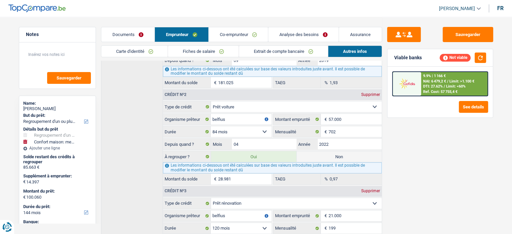
click at [296, 28] on link "Analyse des besoins" at bounding box center [303, 34] width 70 height 14
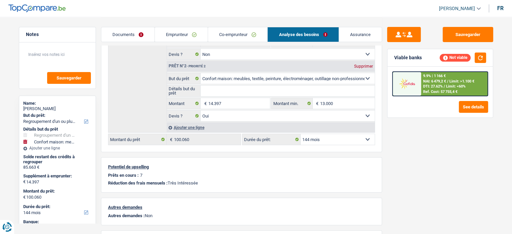
scroll to position [72, 0]
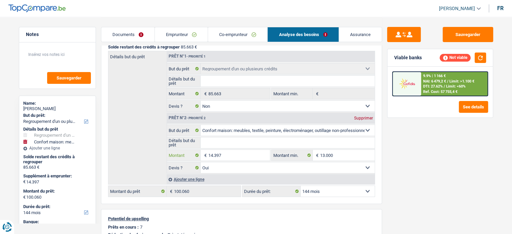
click at [241, 151] on input "14.397" at bounding box center [239, 155] width 62 height 11
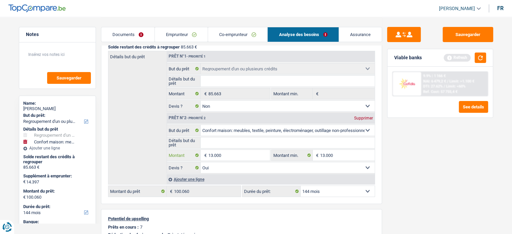
type input "13.000"
type input "98.663"
click at [410, 163] on div "Sauvegarder Viable banks Refresh 9.9% | 1 166 € NAI: 6 479,2 € / Limit: >1.100 …" at bounding box center [440, 125] width 116 height 196
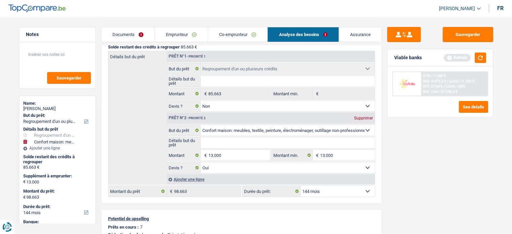
click at [310, 187] on select "12 mois 18 mois 24 mois 30 mois 36 mois 42 mois 48 mois 60 mois 72 mois 84 mois…" at bounding box center [337, 191] width 74 height 11
select select "120"
click at [300, 186] on select "12 mois 18 mois 24 mois 30 mois 36 mois 42 mois 48 mois 60 mois 72 mois 84 mois…" at bounding box center [337, 191] width 74 height 11
select select "120"
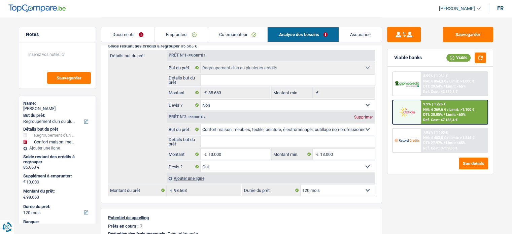
scroll to position [101, 0]
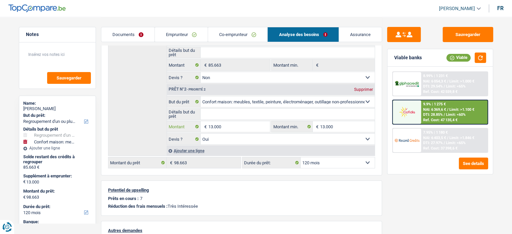
click at [238, 124] on input "13.000" at bounding box center [239, 126] width 62 height 11
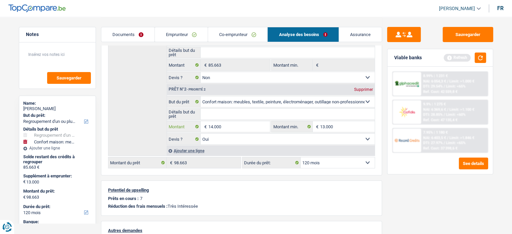
type input "14.000"
type input "99.663"
select select "144"
type input "99.663"
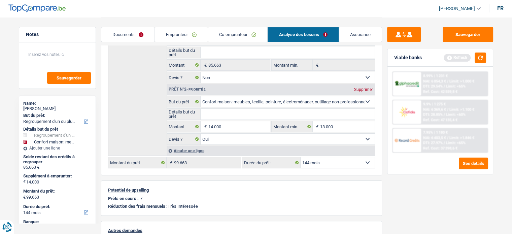
click at [123, 120] on div "Détails but du prêt Prêt n°1 - Priorité 1 Confort maison: meubles, textile, pei…" at bounding box center [241, 89] width 267 height 134
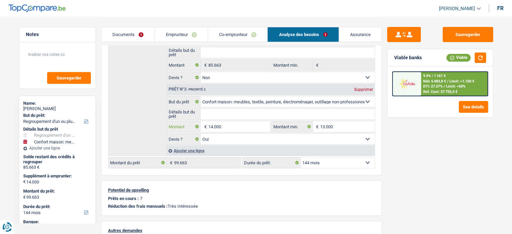
click at [232, 126] on input "14.000" at bounding box center [239, 126] width 62 height 11
click at [314, 160] on select "12 mois 18 mois 24 mois 30 mois 36 mois 42 mois 48 mois 60 mois 72 mois 84 mois…" at bounding box center [337, 162] width 74 height 11
select select "120"
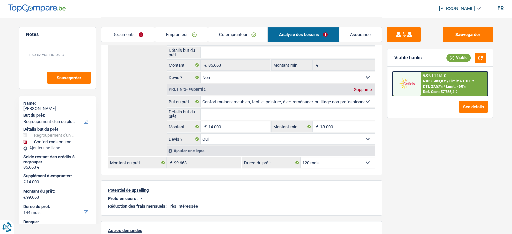
click at [300, 157] on select "12 mois 18 mois 24 mois 30 mois 36 mois 42 mois 48 mois 60 mois 72 mois 84 mois…" at bounding box center [337, 162] width 74 height 11
select select "120"
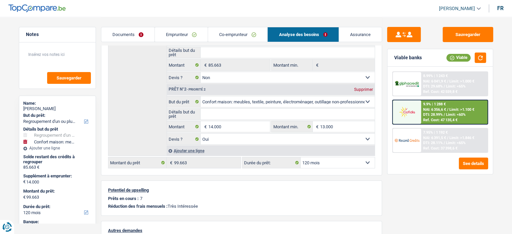
click at [411, 108] on img at bounding box center [406, 112] width 25 height 12
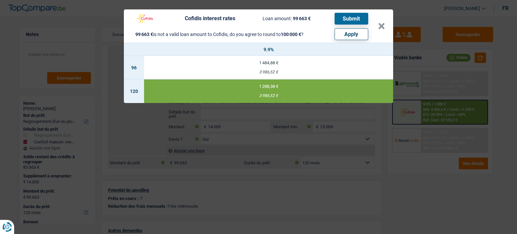
click at [343, 35] on button "Apply" at bounding box center [351, 34] width 34 height 12
type input "14.337"
type input "100.000"
select select "144"
type input "100.000"
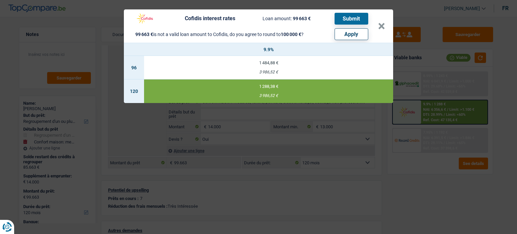
select select "144"
select select "other"
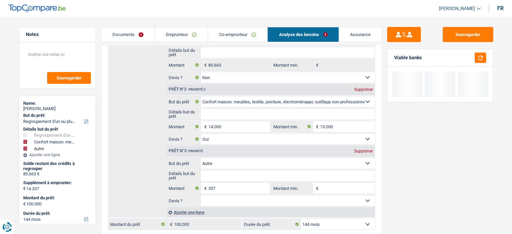
scroll to position [135, 0]
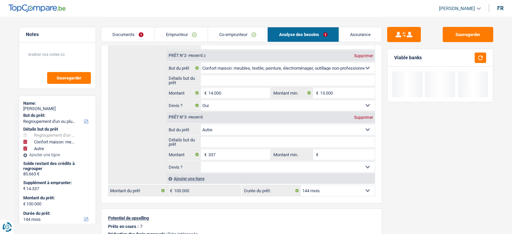
click at [324, 187] on select "12 mois 18 mois 24 mois 30 mois 36 mois 42 mois 48 mois 60 mois 72 mois 84 mois…" at bounding box center [337, 190] width 74 height 11
click at [326, 185] on select "12 mois 18 mois 24 mois 30 mois 36 mois 42 mois 48 mois 60 mois 72 mois 84 mois…" at bounding box center [337, 190] width 74 height 11
select select "120"
click at [300, 185] on select "12 mois 18 mois 24 mois 30 mois 36 mois 42 mois 48 mois 60 mois 72 mois 84 mois…" at bounding box center [337, 190] width 74 height 11
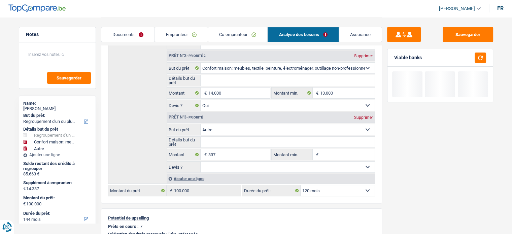
select select "120"
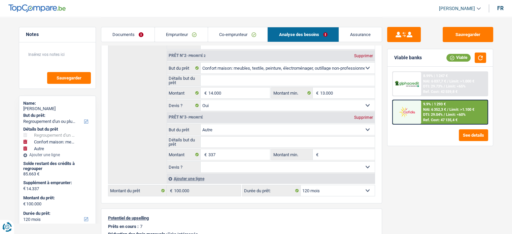
click at [405, 113] on img at bounding box center [406, 112] width 25 height 12
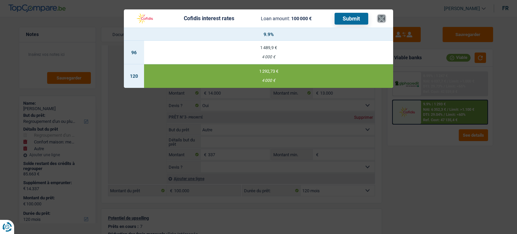
click at [378, 16] on button "×" at bounding box center [381, 18] width 7 height 7
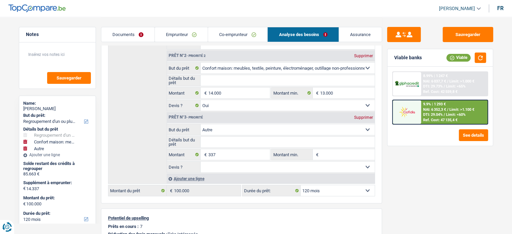
click at [320, 189] on select "12 mois 18 mois 24 mois 30 mois 36 mois 42 mois 48 mois 60 mois 72 mois 84 mois…" at bounding box center [337, 190] width 74 height 11
select select "144"
click at [300, 185] on select "12 mois 18 mois 24 mois 30 mois 36 mois 42 mois 48 mois 60 mois 72 mois 84 mois…" at bounding box center [337, 190] width 74 height 11
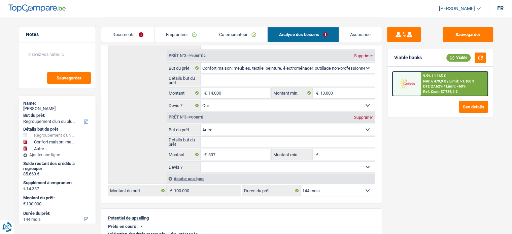
click at [405, 88] on img at bounding box center [406, 83] width 25 height 12
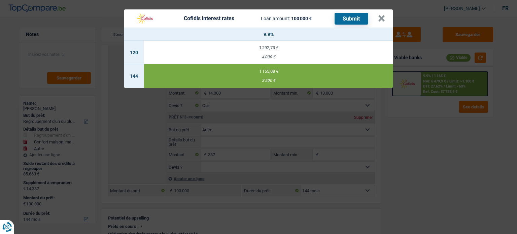
click at [277, 47] on div "1 292,73 €" at bounding box center [268, 47] width 249 height 4
select select "120"
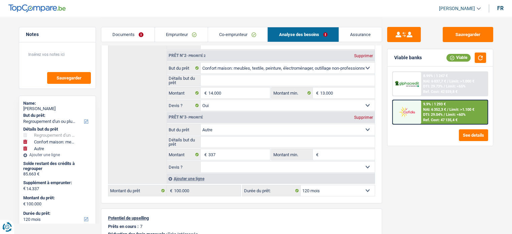
click at [170, 38] on link "Emprunteur" at bounding box center [181, 34] width 53 height 14
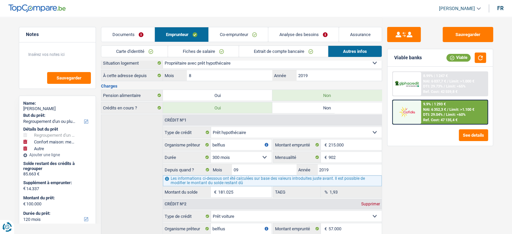
click at [149, 52] on link "Carte d'identité" at bounding box center [134, 51] width 67 height 11
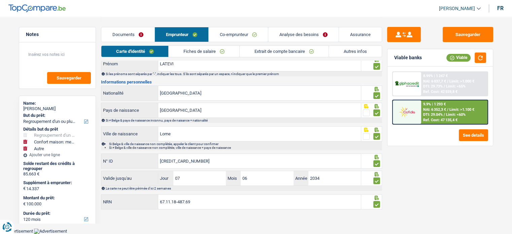
scroll to position [49, 0]
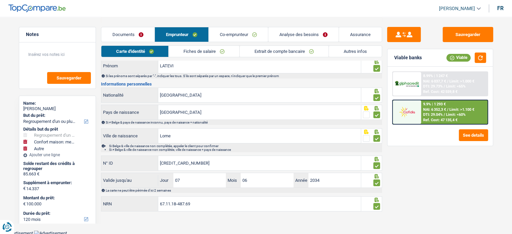
click at [223, 36] on link "Co-emprunteur" at bounding box center [238, 34] width 59 height 14
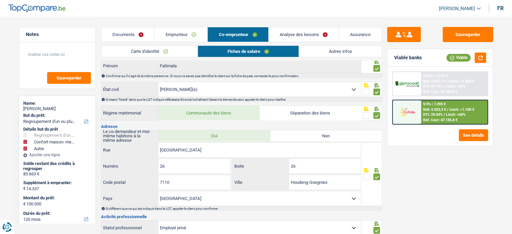
click at [148, 55] on link "Carte d'identité" at bounding box center [149, 51] width 96 height 11
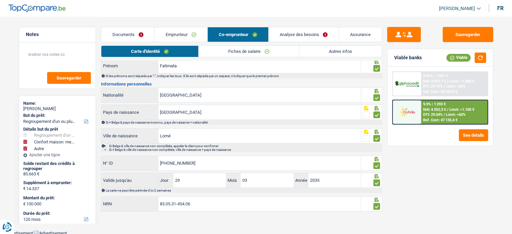
click at [171, 35] on link "Emprunteur" at bounding box center [180, 34] width 53 height 14
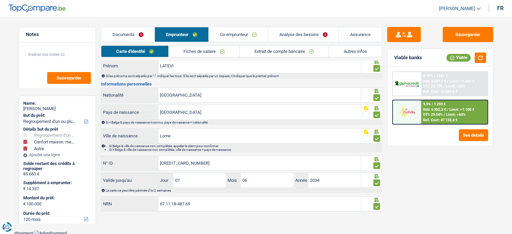
click at [202, 49] on link "Fiches de salaire" at bounding box center [204, 51] width 71 height 11
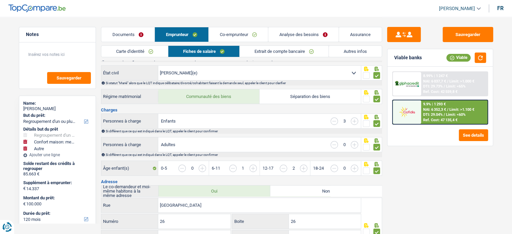
scroll to position [0, 0]
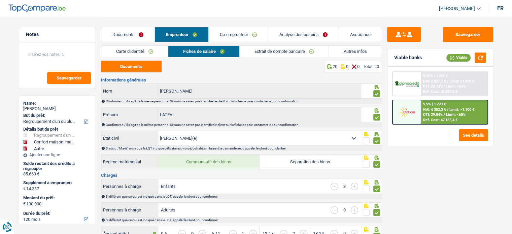
click at [140, 49] on link "Carte d'identité" at bounding box center [134, 51] width 67 height 11
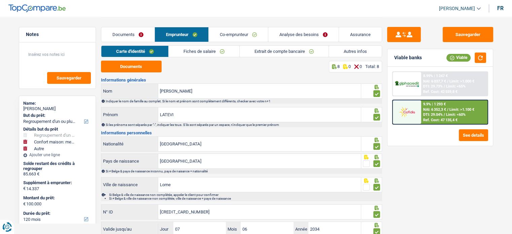
click at [349, 50] on link "Autres infos" at bounding box center [355, 51] width 53 height 11
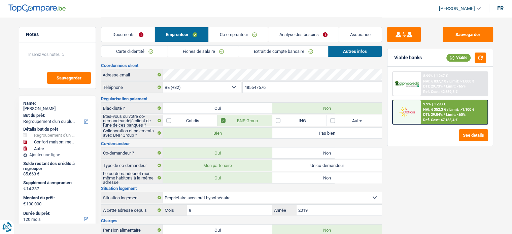
click at [186, 55] on link "Fiches de salaire" at bounding box center [203, 51] width 71 height 11
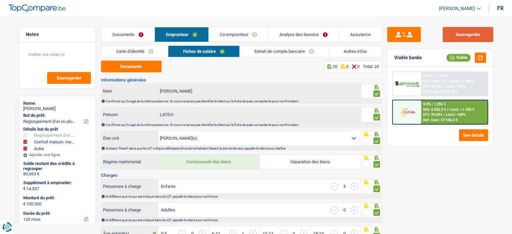
click at [466, 38] on button "Sauvegarder" at bounding box center [467, 34] width 50 height 15
click at [30, 109] on div "LATEVI LAWSON" at bounding box center [57, 108] width 68 height 5
copy div "LATEVI LAWSON"
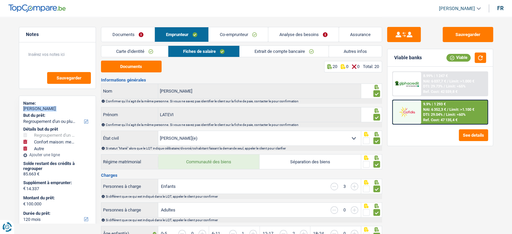
click at [360, 48] on link "Autres infos" at bounding box center [355, 51] width 53 height 11
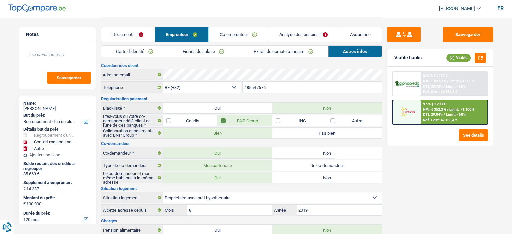
click at [255, 86] on input "485547676" at bounding box center [312, 87] width 139 height 11
click at [409, 108] on img at bounding box center [406, 112] width 25 height 12
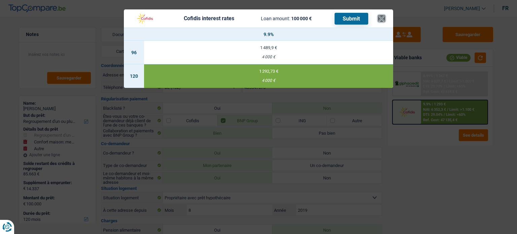
click at [379, 18] on button "×" at bounding box center [381, 18] width 7 height 7
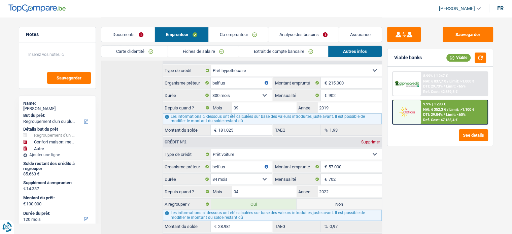
scroll to position [235, 0]
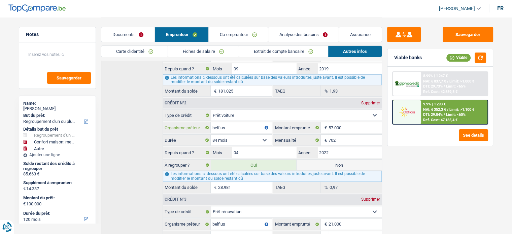
click at [221, 125] on input "belfius" at bounding box center [241, 127] width 61 height 11
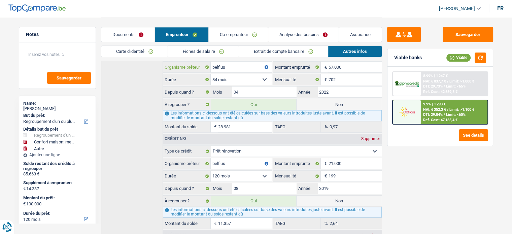
scroll to position [303, 0]
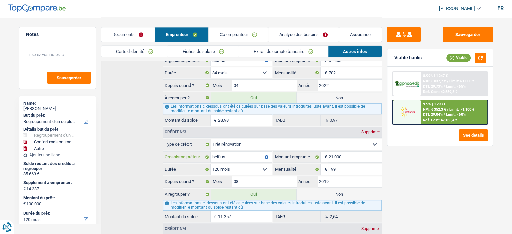
click at [225, 154] on input "belfius" at bounding box center [241, 156] width 61 height 11
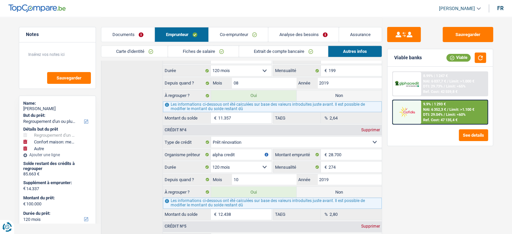
scroll to position [404, 0]
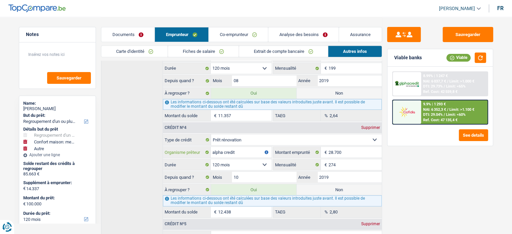
click at [227, 151] on input "alpha credit" at bounding box center [241, 152] width 61 height 11
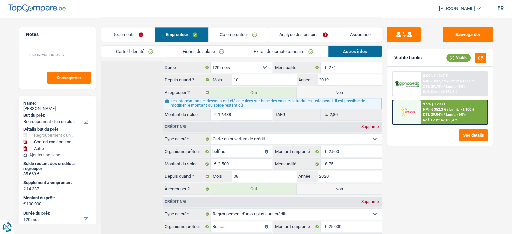
scroll to position [505, 0]
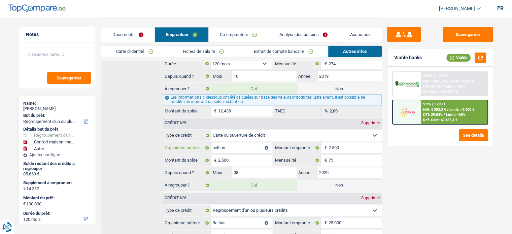
click at [230, 143] on input "belfius" at bounding box center [241, 147] width 61 height 11
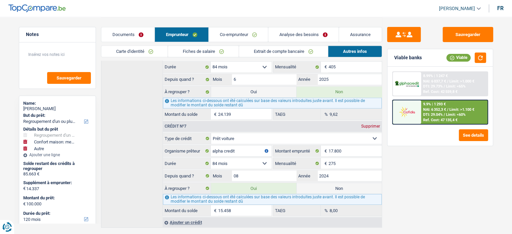
scroll to position [681, 0]
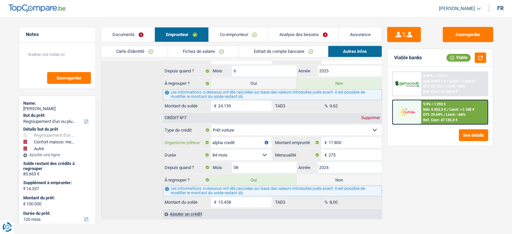
click at [225, 137] on input "alpha credit" at bounding box center [241, 142] width 61 height 11
click at [126, 33] on link "Documents" at bounding box center [127, 34] width 53 height 14
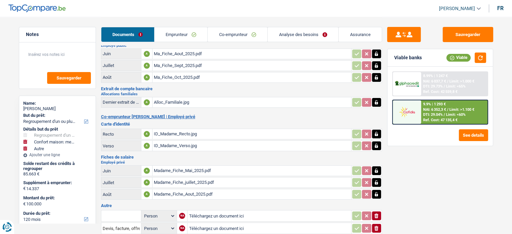
scroll to position [0, 0]
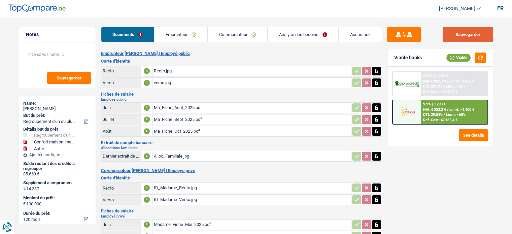
click at [458, 36] on button "Sauvegarder" at bounding box center [467, 34] width 50 height 15
